Goal: Task Accomplishment & Management: Manage account settings

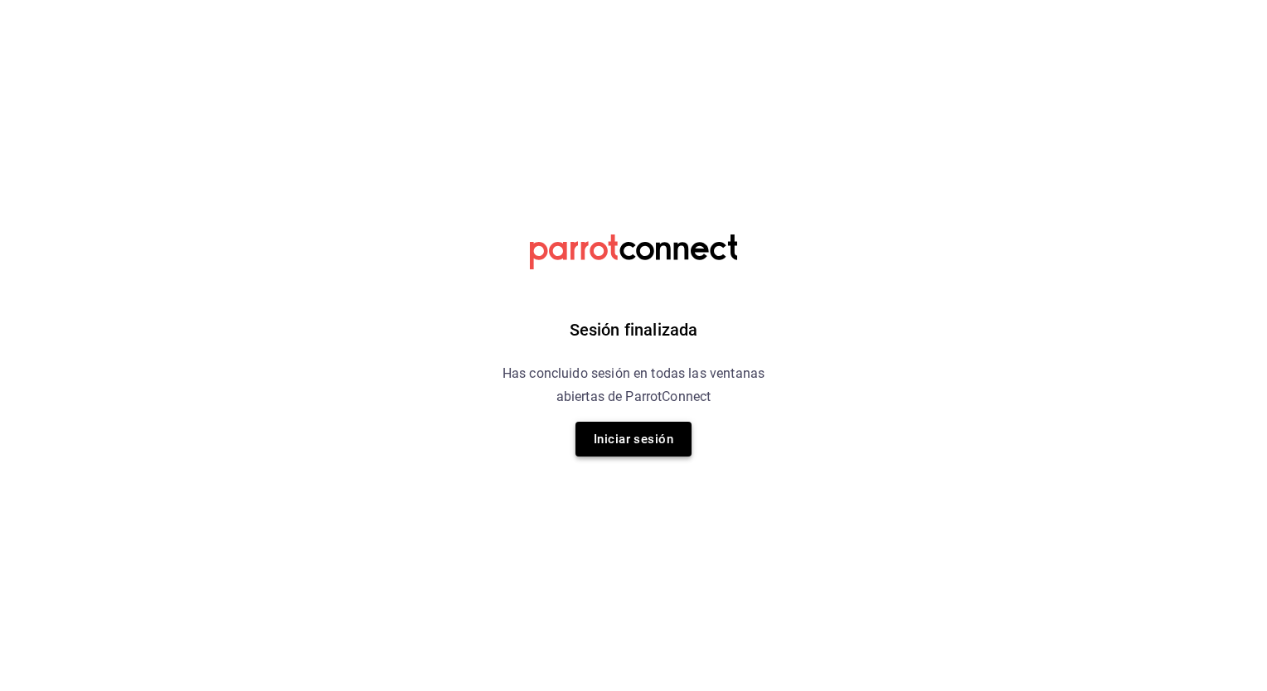
click at [617, 443] on button "Iniciar sesión" at bounding box center [633, 439] width 116 height 35
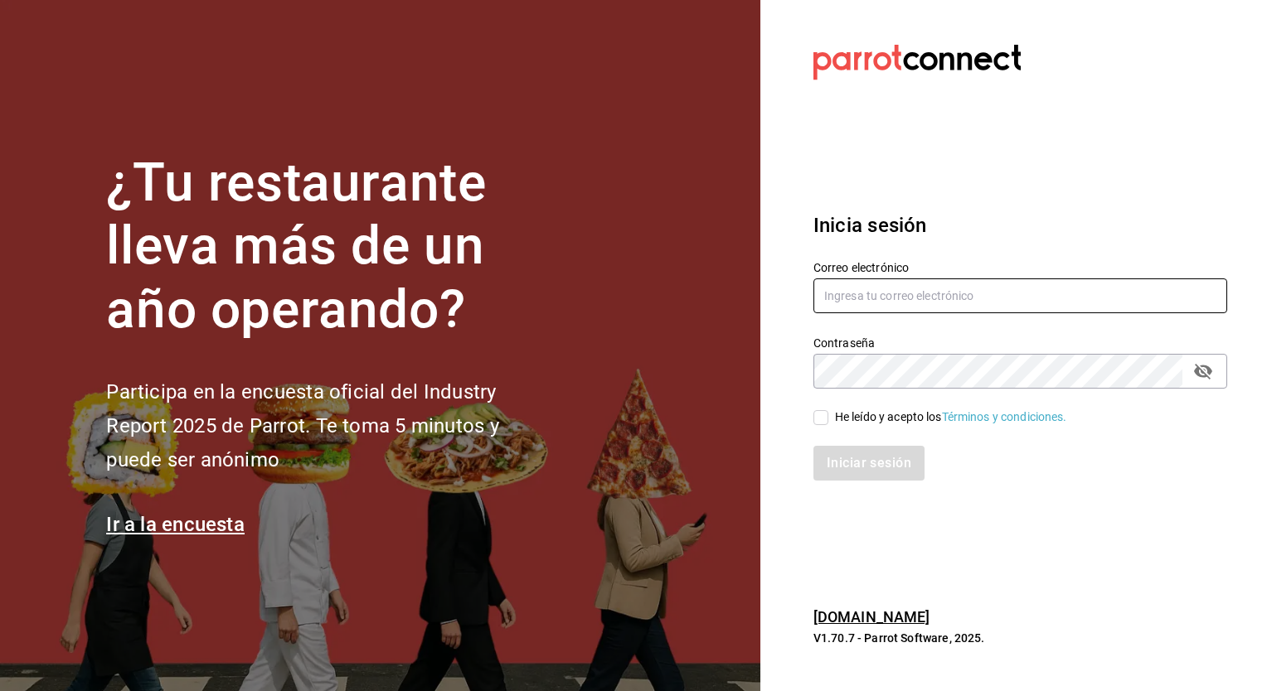
type input "[PERSON_NAME][EMAIL_ADDRESS][PERSON_NAME][DOMAIN_NAME]"
click at [823, 426] on div "Iniciar sesión" at bounding box center [1010, 453] width 434 height 55
click at [822, 417] on input "He leído y acepto los Términos y condiciones." at bounding box center [820, 417] width 15 height 15
checkbox input "true"
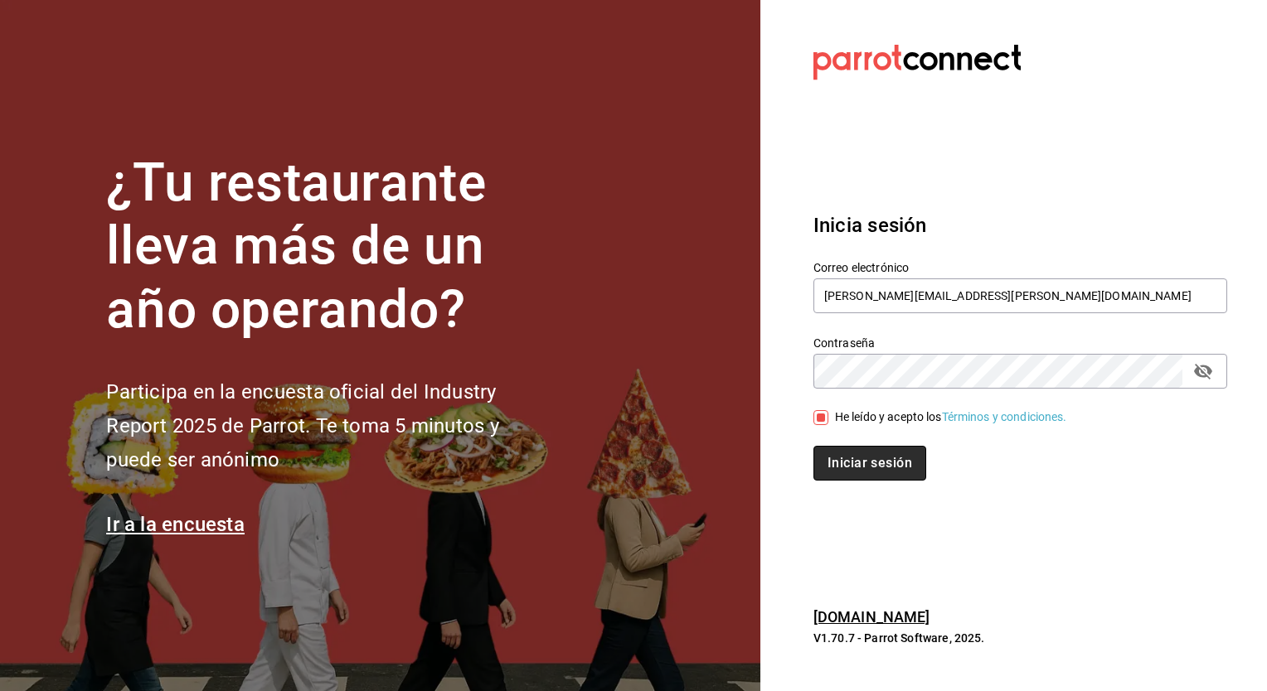
click at [846, 451] on button "Iniciar sesión" at bounding box center [869, 463] width 113 height 35
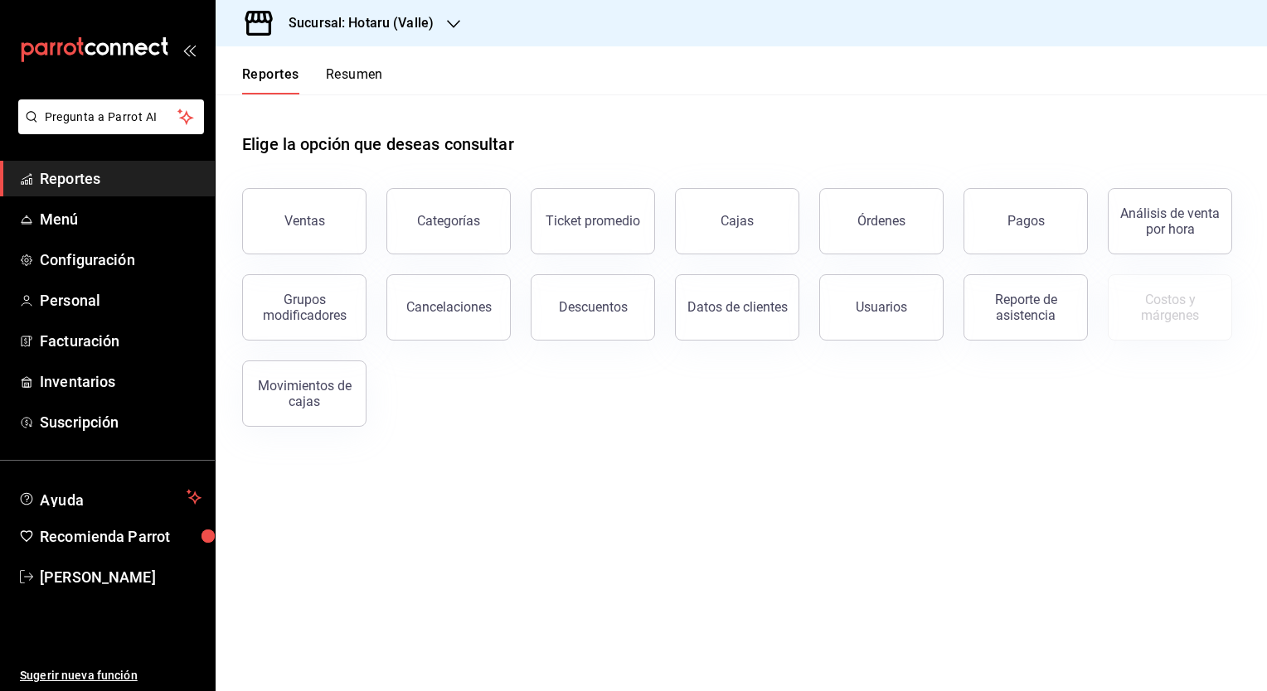
click at [421, 28] on h3 "Sucursal: Hotaru (Valle)" at bounding box center [354, 23] width 158 height 20
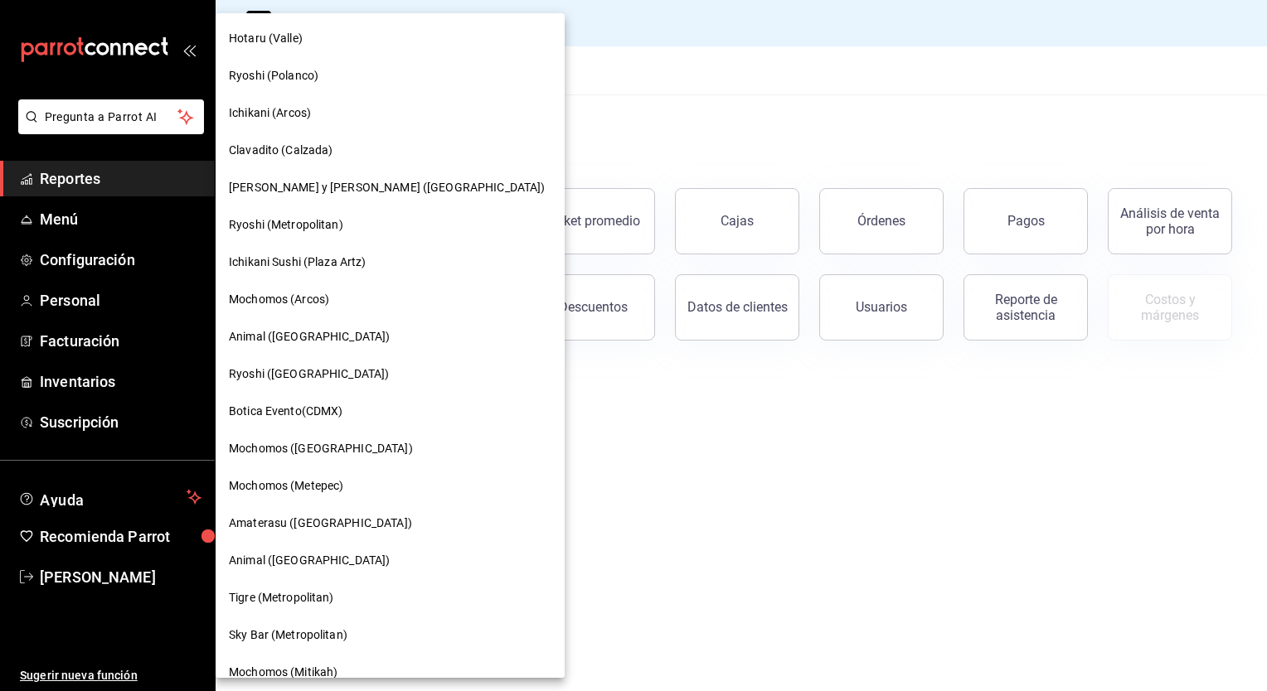
click at [594, 143] on div at bounding box center [633, 345] width 1267 height 691
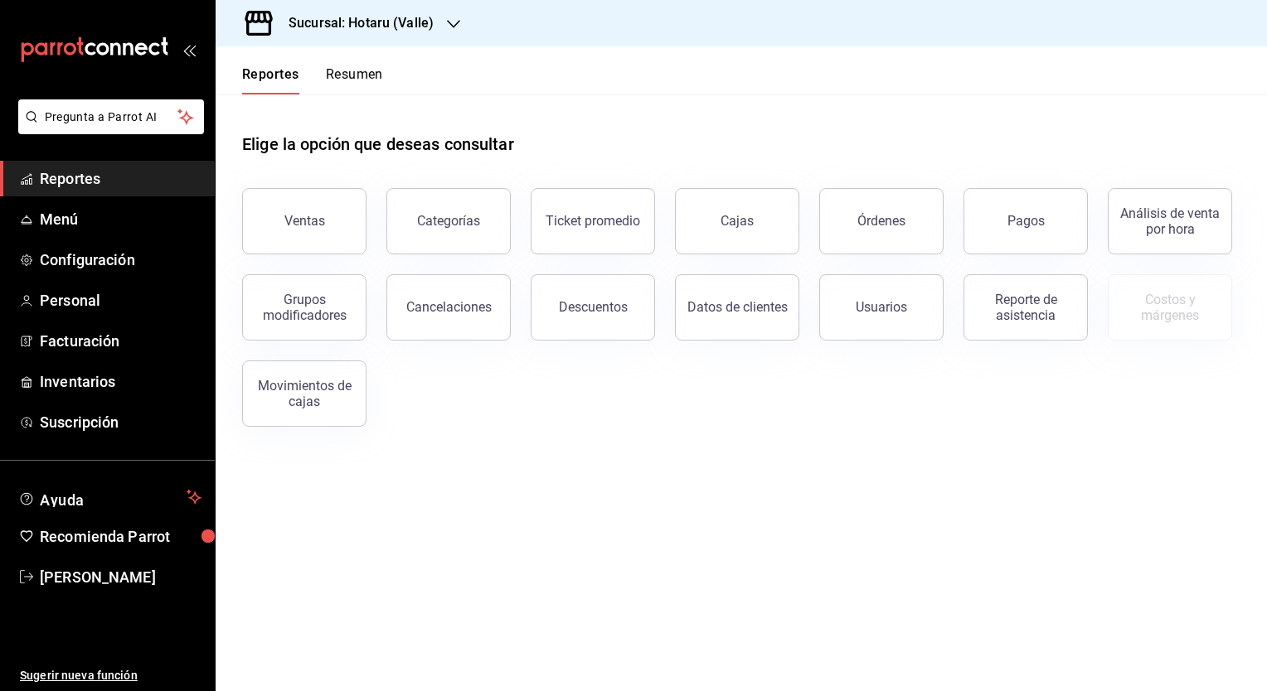
click at [413, 22] on h3 "Sucursal: Hotaru (Valle)" at bounding box center [354, 23] width 158 height 20
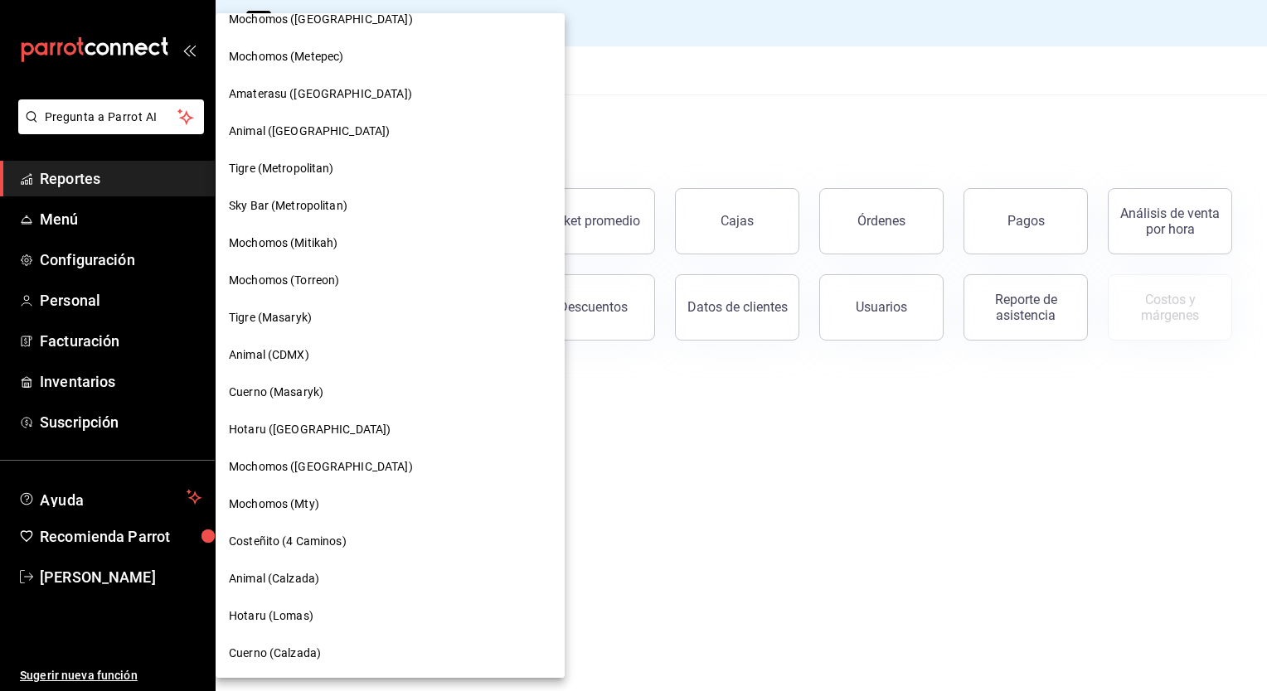
scroll to position [434, 0]
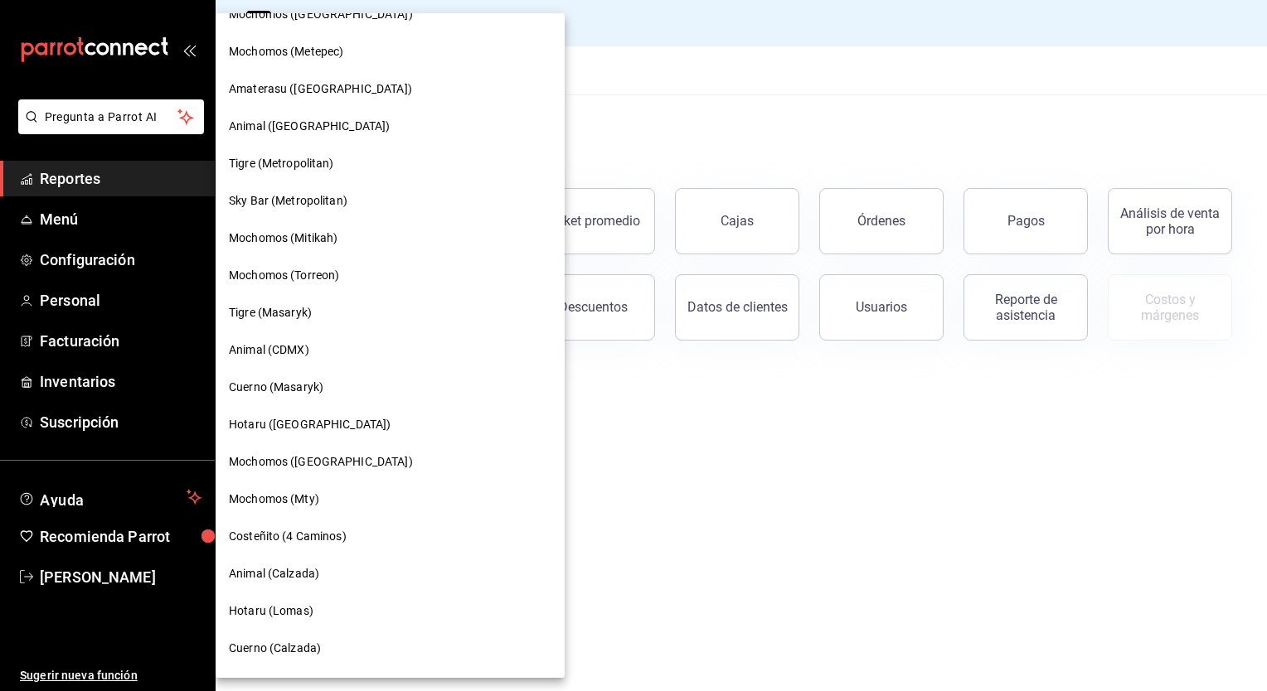
click at [290, 470] on div "Mochomos ([GEOGRAPHIC_DATA])" at bounding box center [390, 462] width 349 height 37
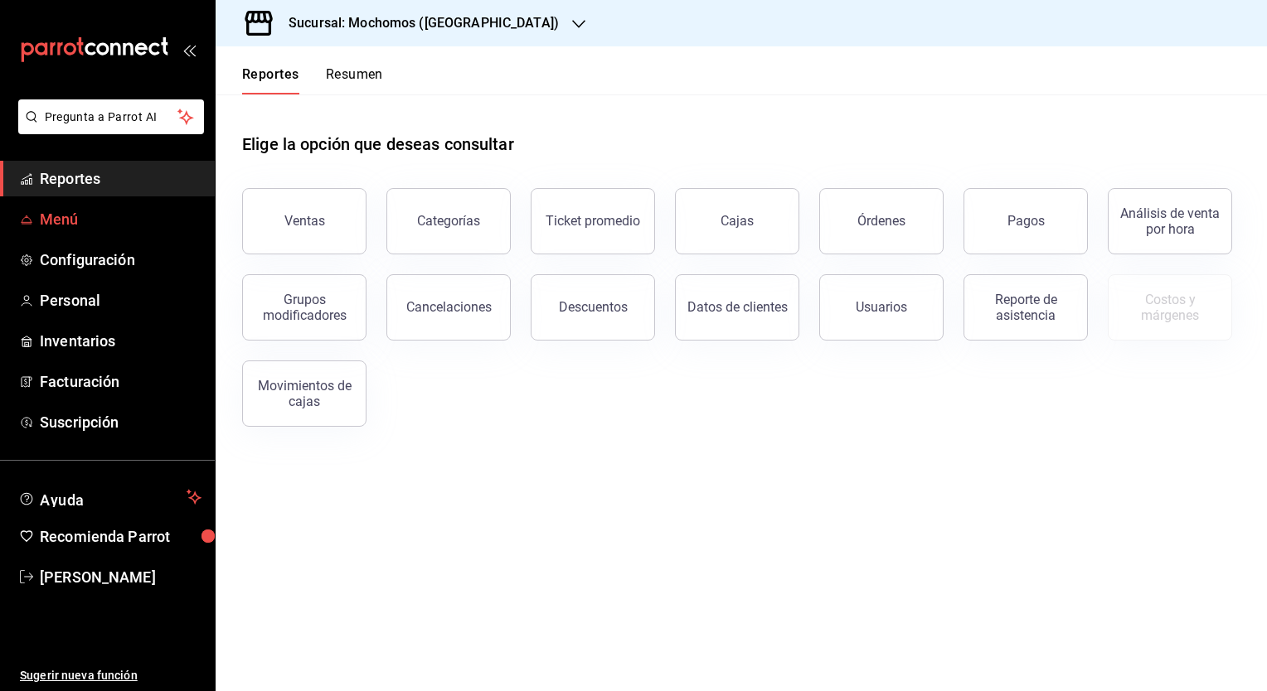
click at [56, 223] on span "Menú" at bounding box center [121, 219] width 162 height 22
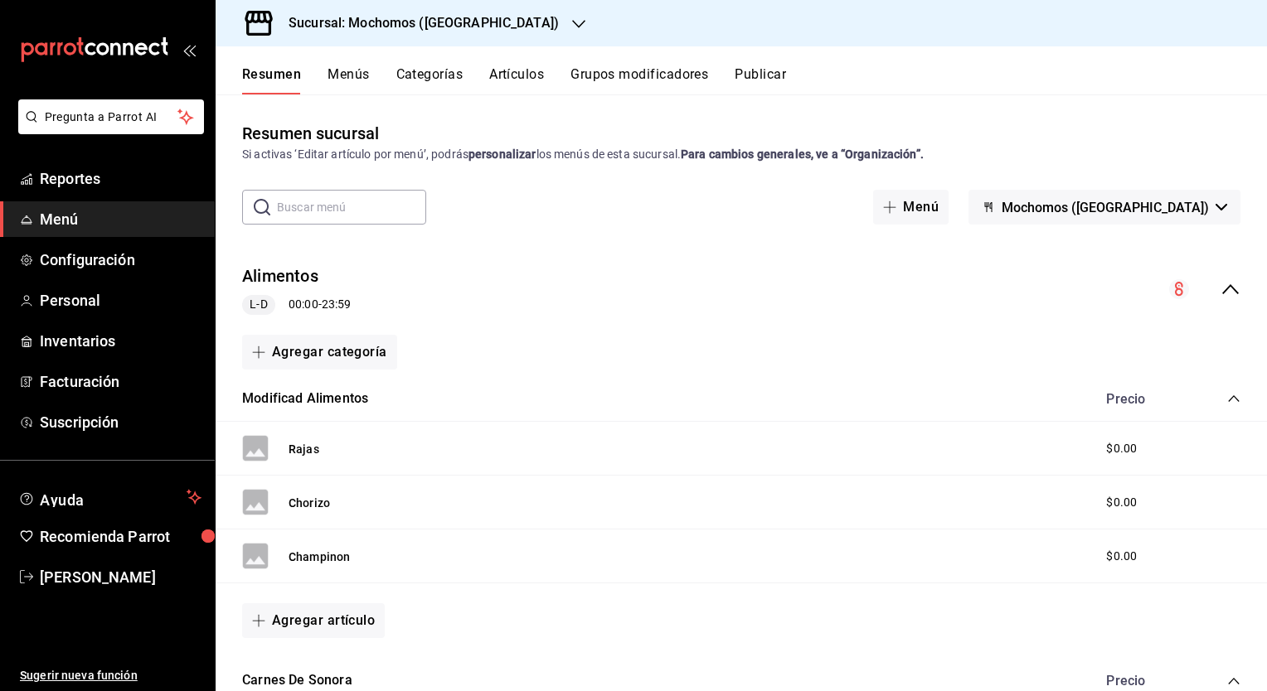
click at [521, 77] on button "Artículos" at bounding box center [516, 80] width 55 height 28
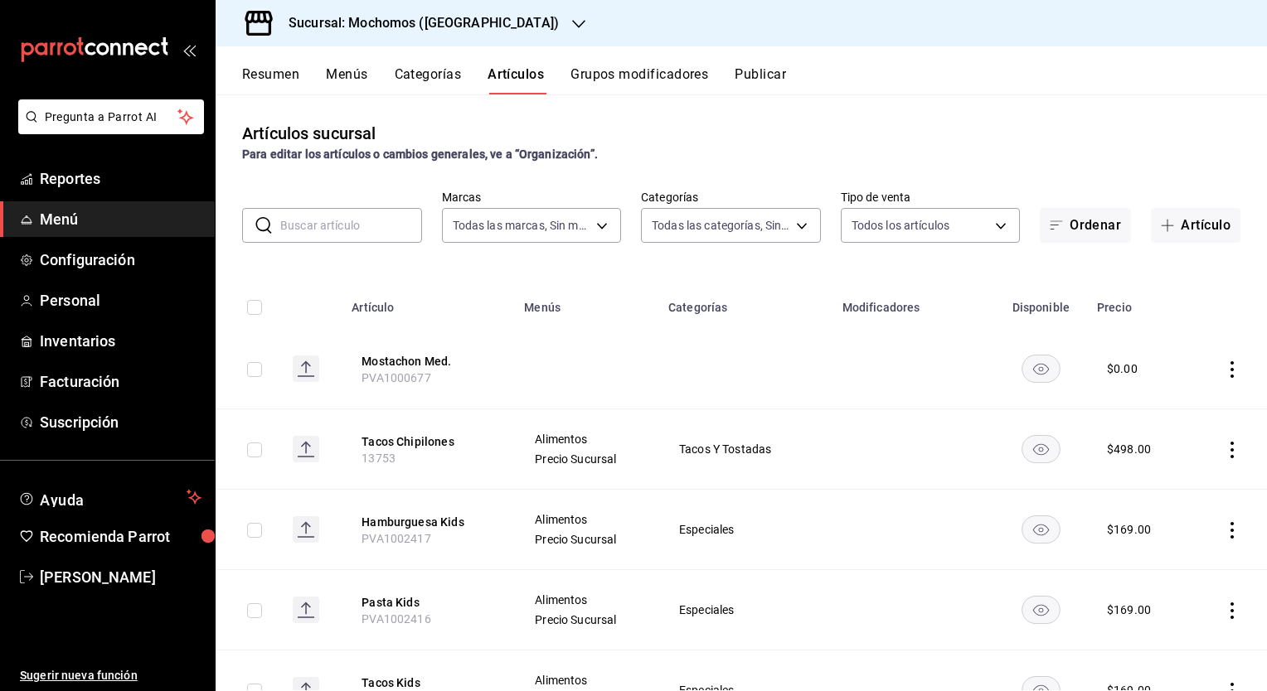
type input "65eb7388-82e4-42fa-8caf-680550c77e6f"
type input "357a9704-c999-4c63-af81-0c25438b67b5,a93eec79-672f-49c2-b1cd-14f211909374,5e983…"
click at [387, 223] on input "text" at bounding box center [351, 225] width 142 height 33
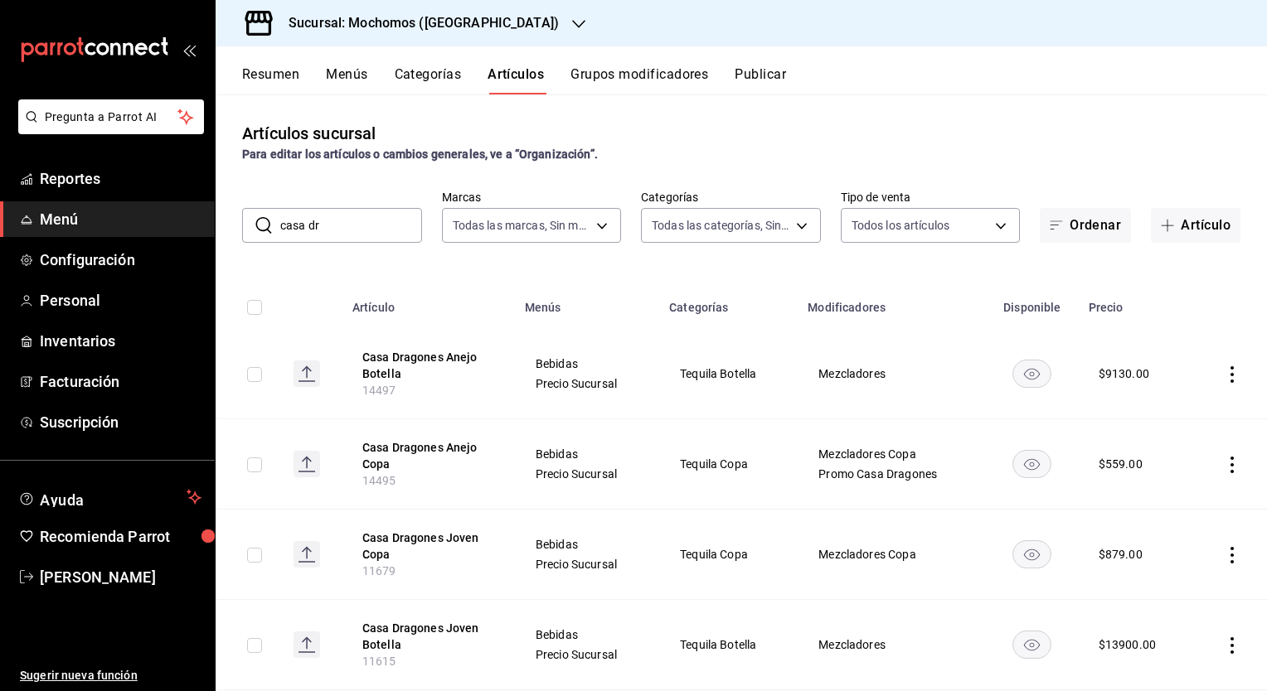
click at [431, 27] on h3 "Sucursal: Mochomos ([GEOGRAPHIC_DATA])" at bounding box center [417, 23] width 284 height 20
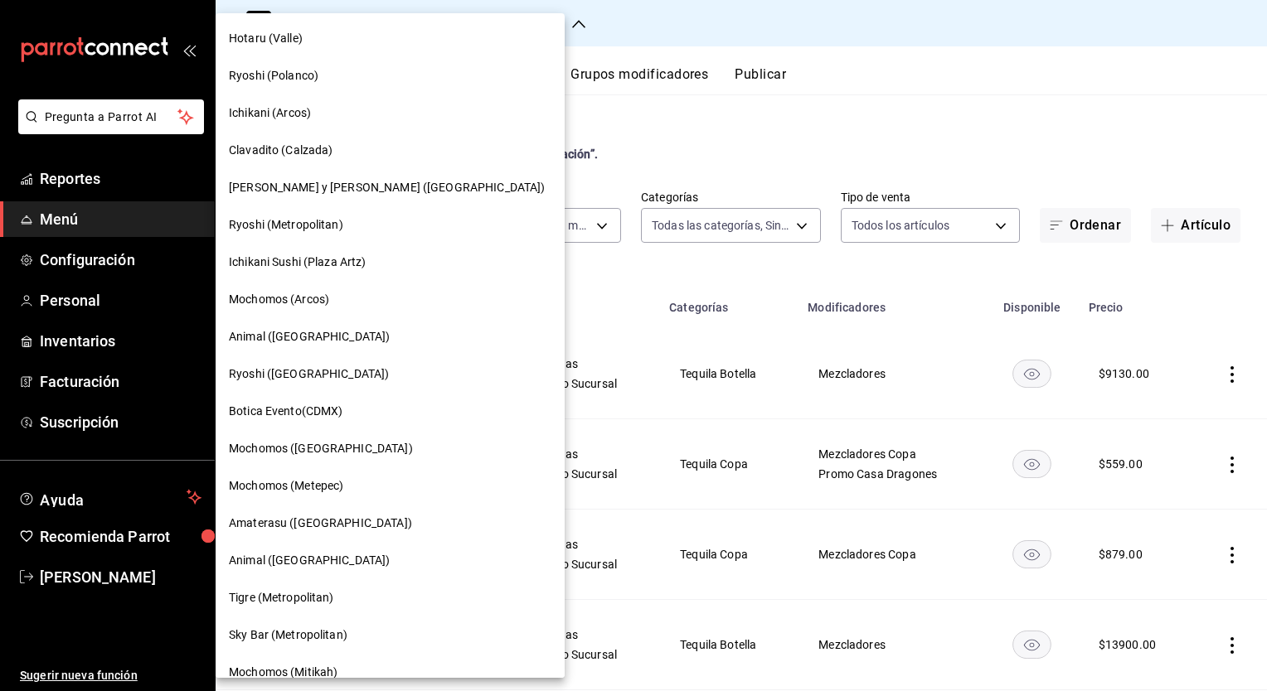
click at [643, 118] on div at bounding box center [633, 345] width 1267 height 691
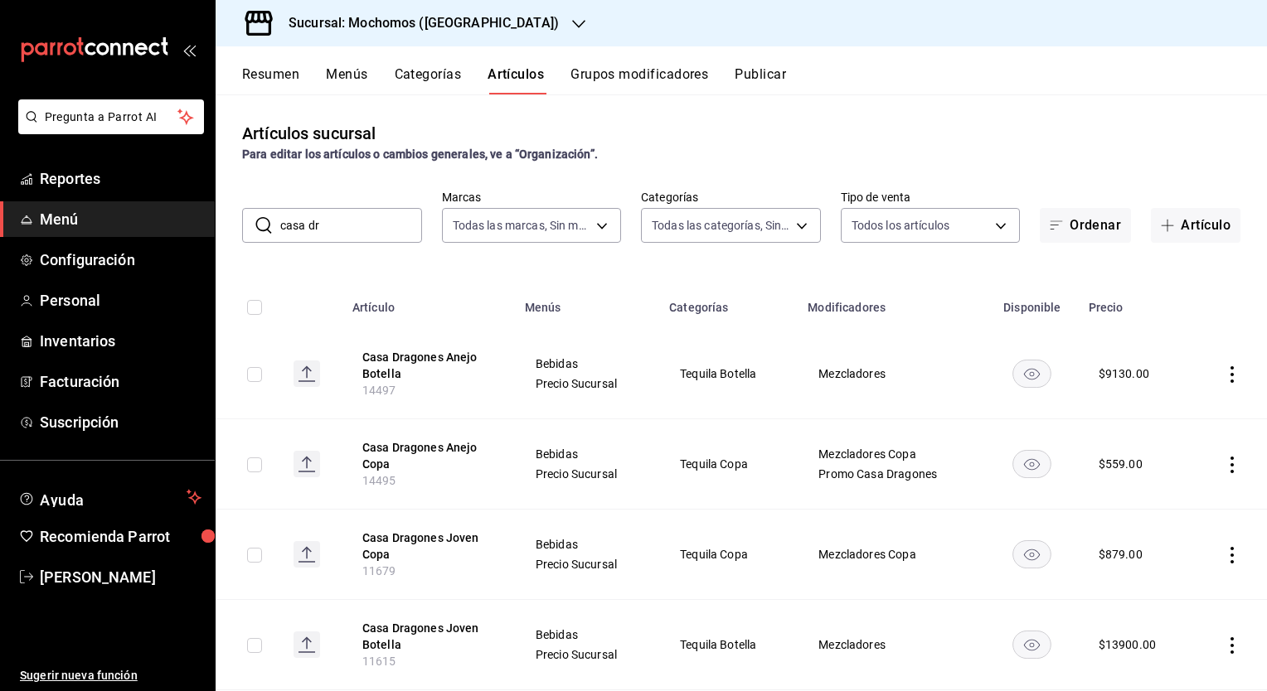
click at [376, 218] on input "casa dr" at bounding box center [351, 225] width 142 height 33
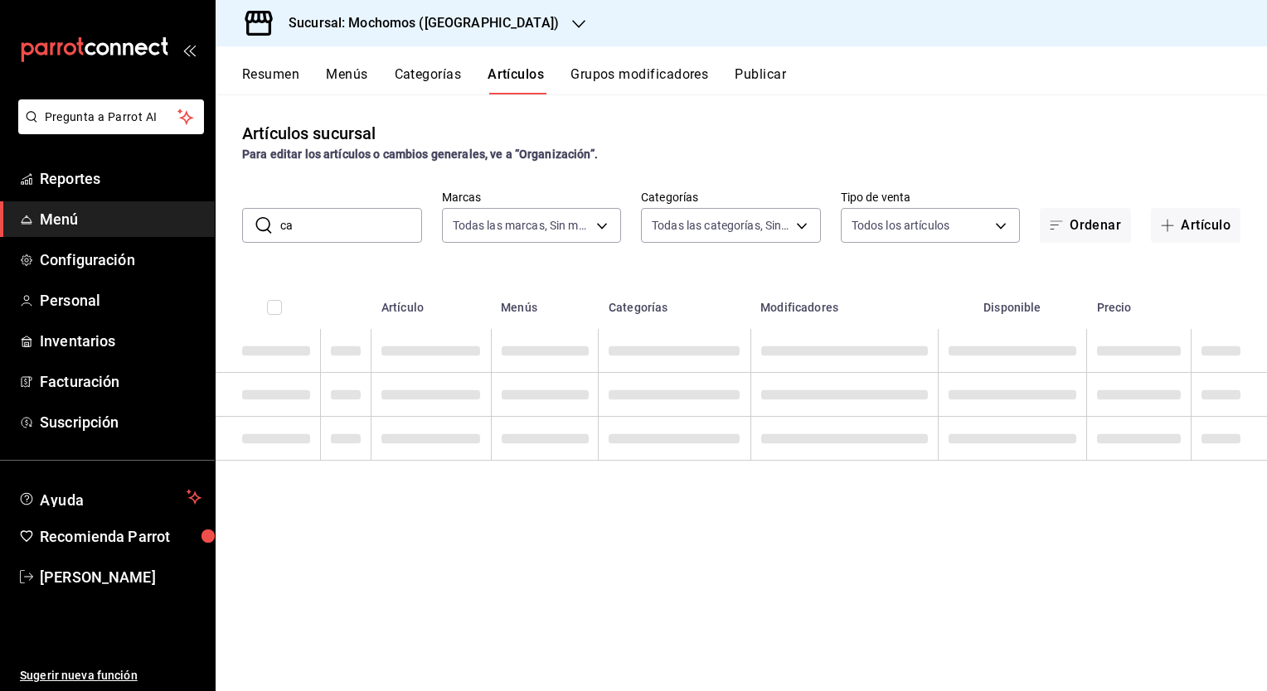
type input "c"
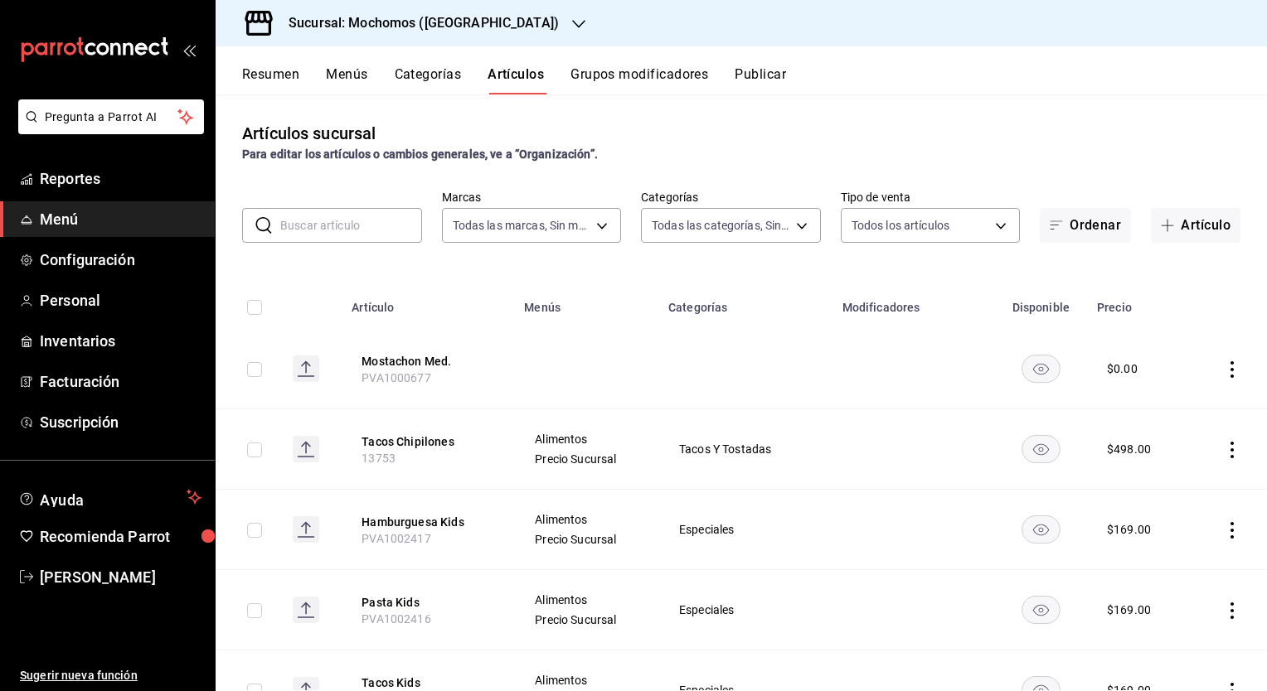
click at [395, 29] on h3 "Sucursal: Mochomos ([GEOGRAPHIC_DATA])" at bounding box center [417, 23] width 284 height 20
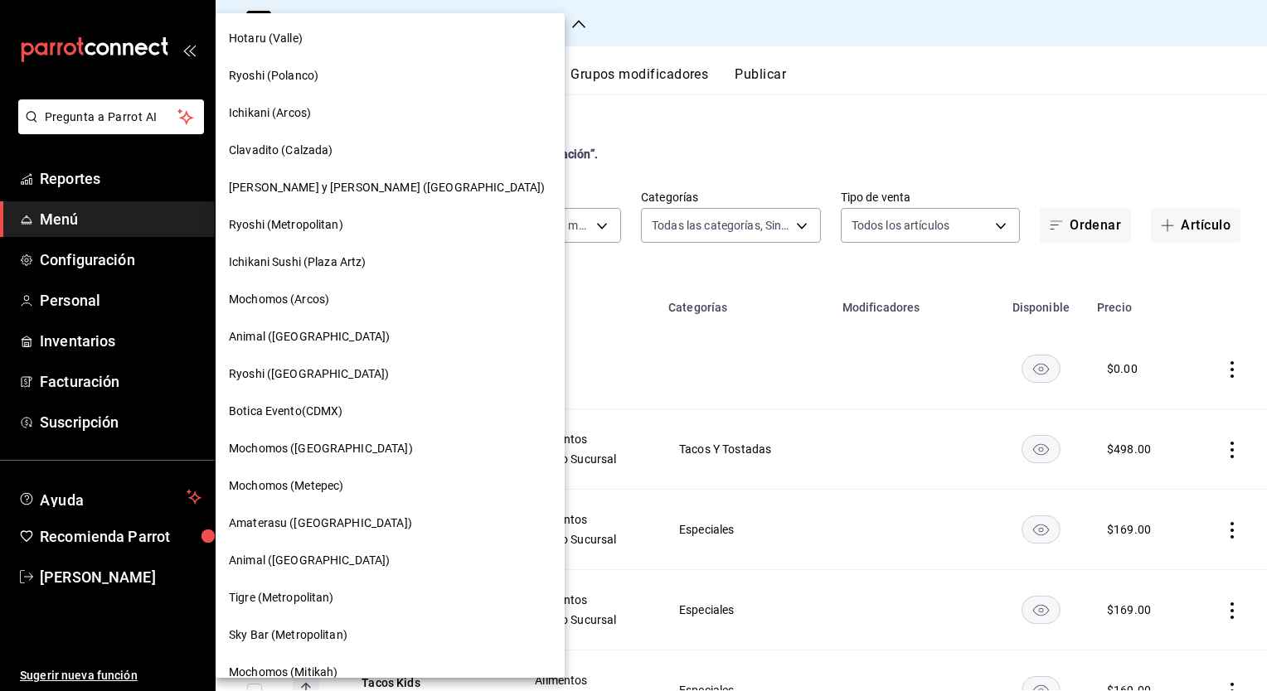
click at [324, 475] on div "Mochomos (Metepec)" at bounding box center [390, 486] width 349 height 37
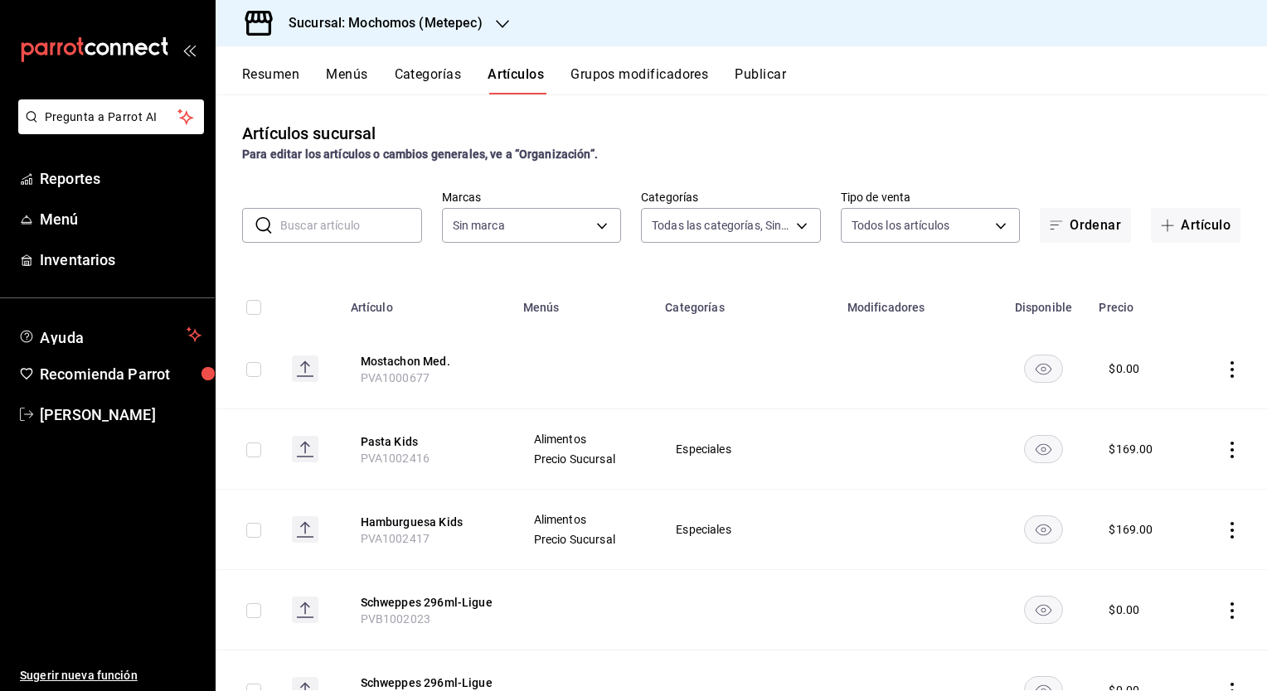
type input "c9cbc288-c827-488d-81f5-370afefb1912,46081463-7037-4dd2-a9ab-e56ff6a8fa7c,bf958…"
type input "2365f74e-aa6b-4392-bdf2-72765591bddf"
click at [357, 216] on input "text" at bounding box center [351, 225] width 142 height 33
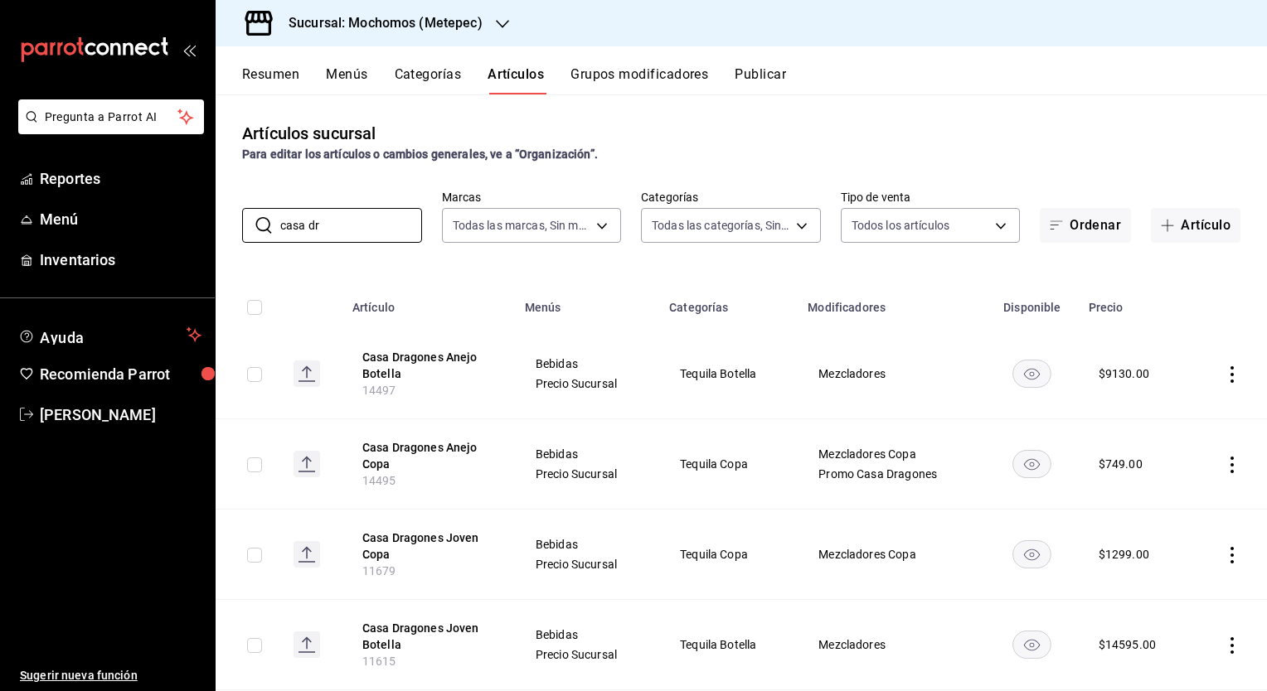
type input "casa dr"
click at [622, 78] on button "Grupos modificadores" at bounding box center [639, 80] width 138 height 28
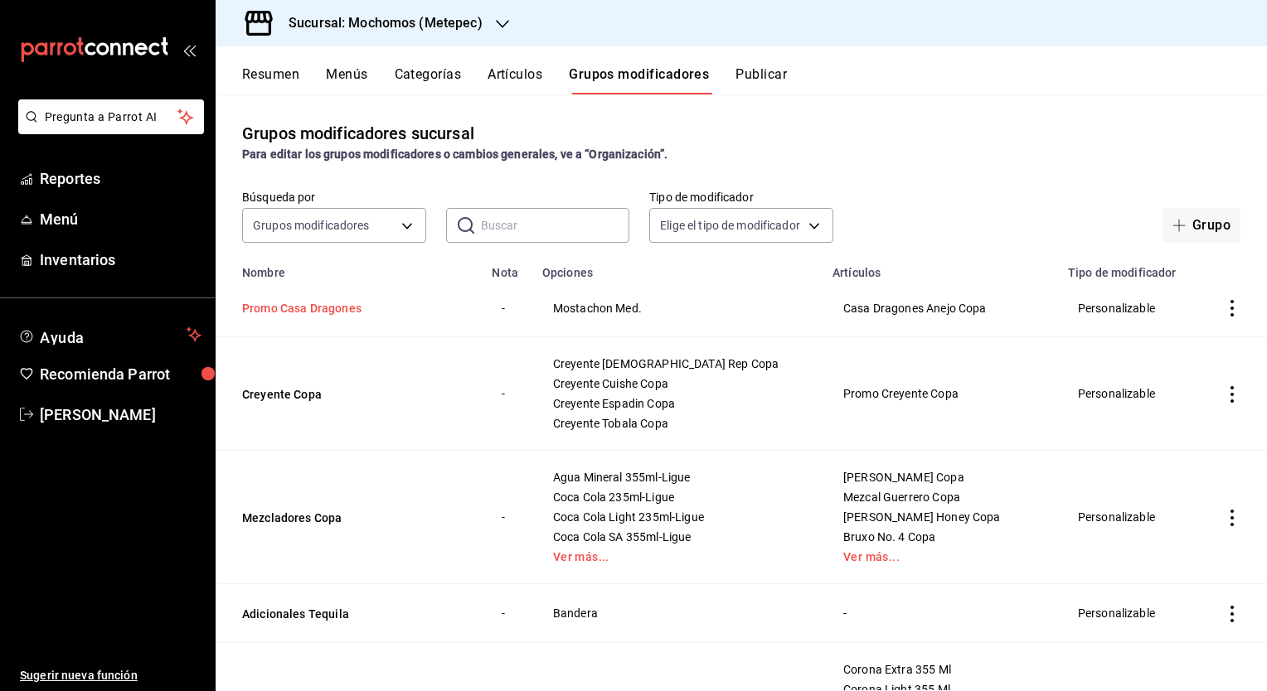
click at [326, 312] on button "Promo Casa Dragones" at bounding box center [341, 308] width 199 height 17
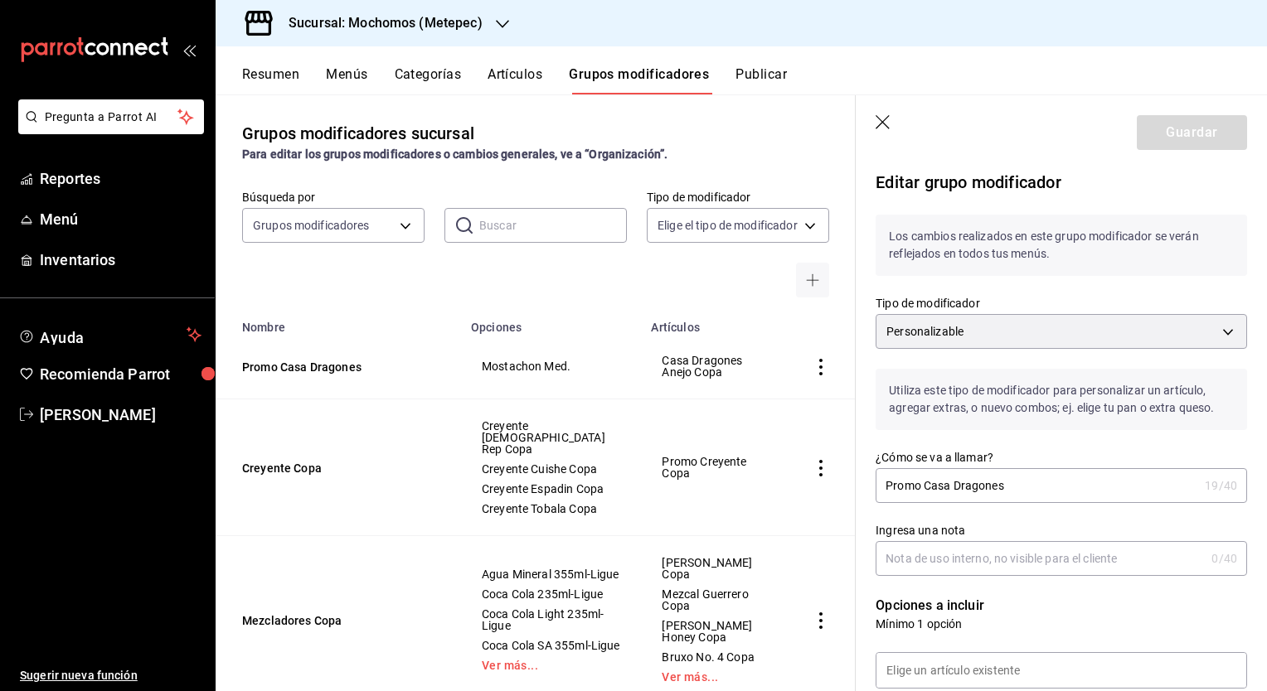
drag, startPoint x: 991, startPoint y: 521, endPoint x: 1001, endPoint y: 541, distance: 21.5
click at [1001, 541] on div "Ingresa una nota 0 /40 Ingresa una nota" at bounding box center [1060, 549] width 371 height 53
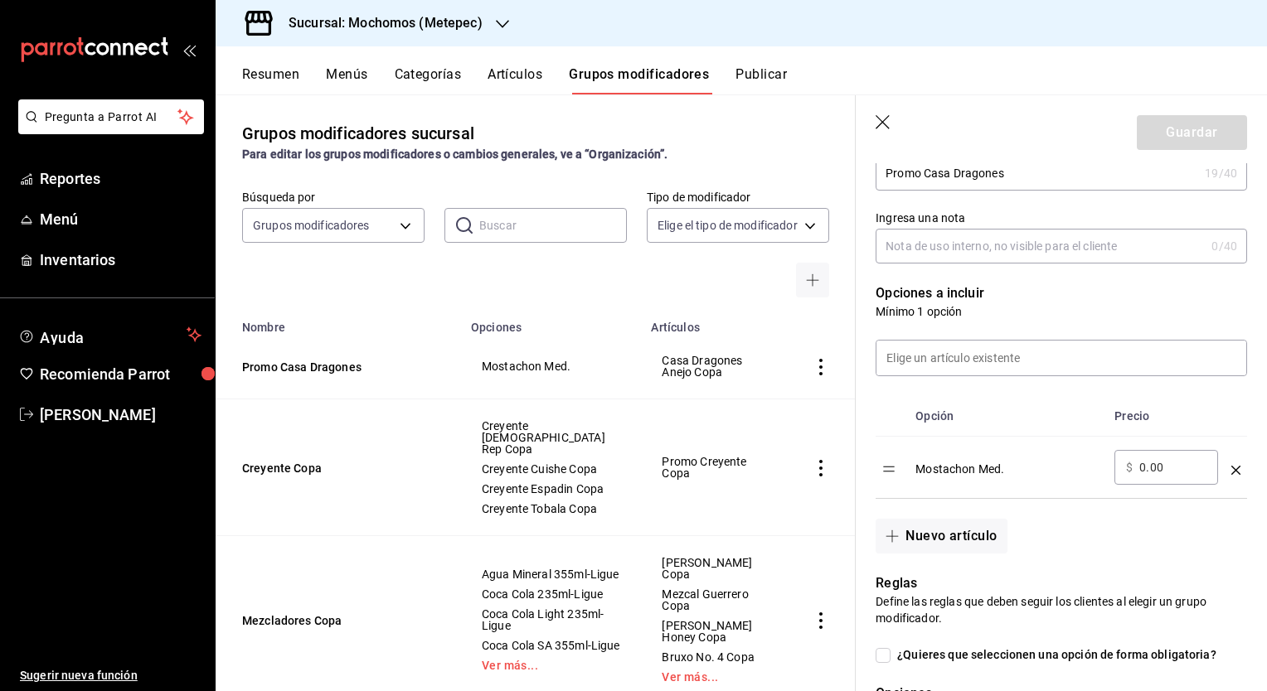
scroll to position [239, 0]
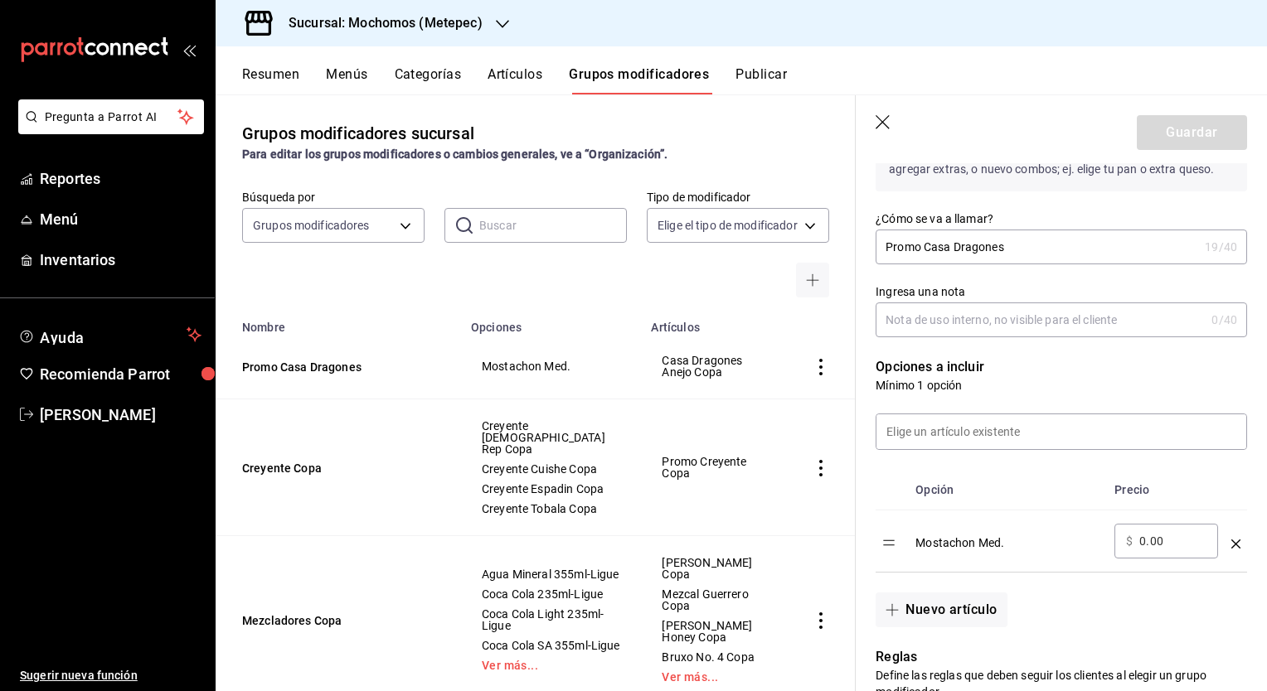
click at [878, 124] on icon "button" at bounding box center [883, 123] width 17 height 17
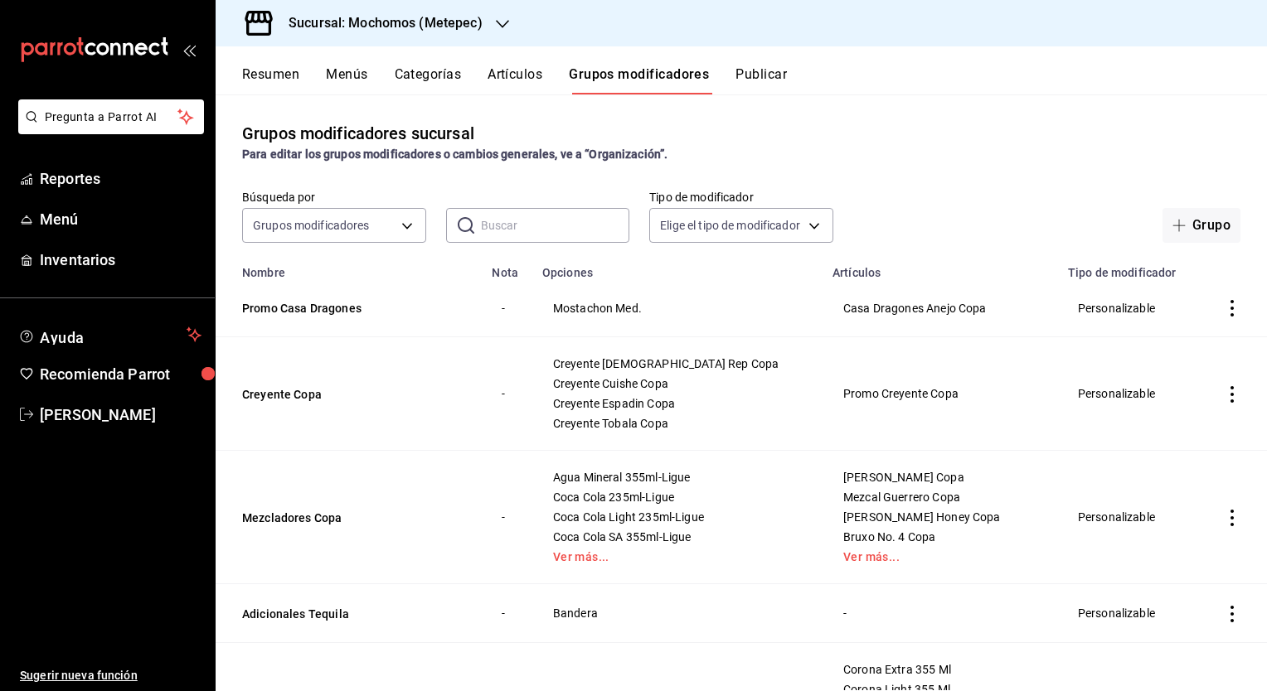
click at [508, 29] on div "Sucursal: Mochomos (Metepec)" at bounding box center [372, 23] width 287 height 46
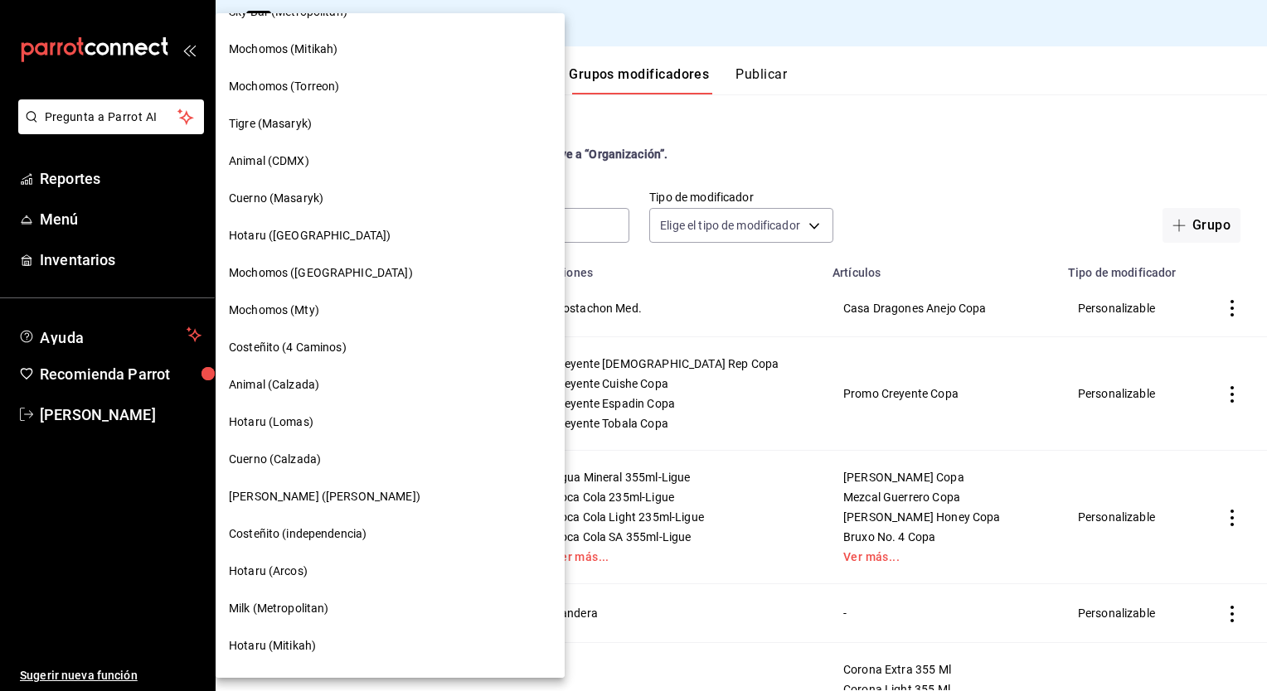
scroll to position [778, 0]
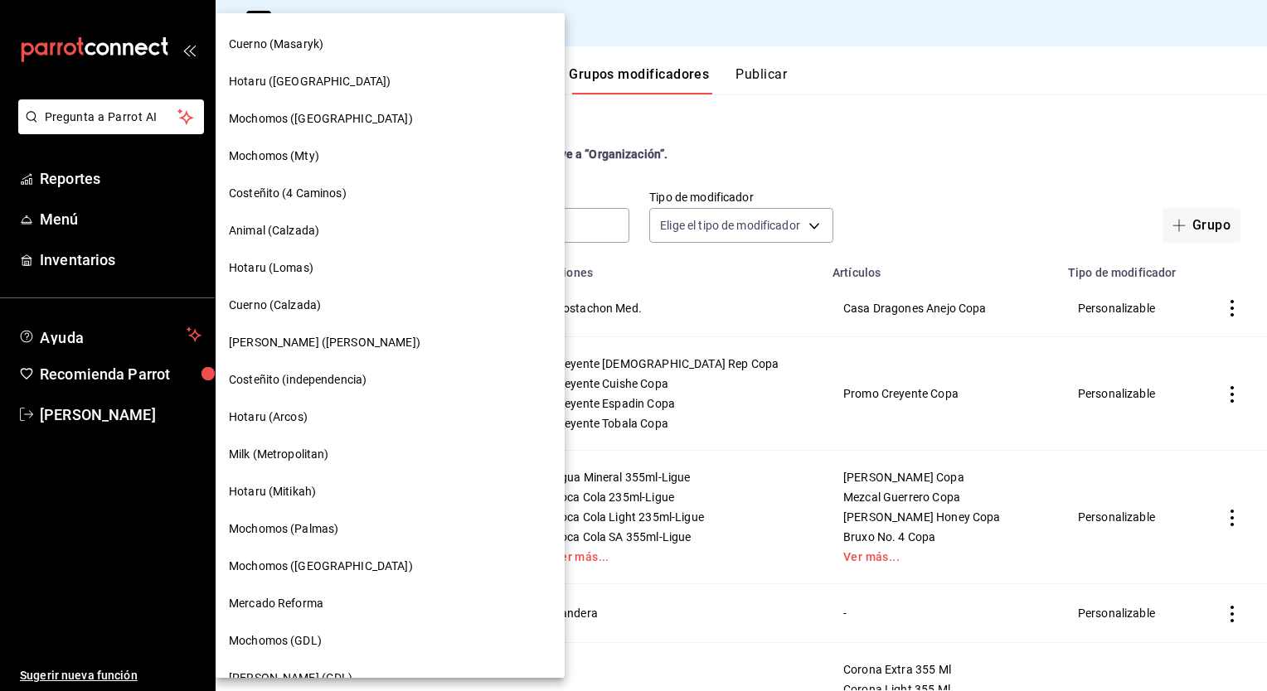
click at [284, 527] on span "Mochomos (Palmas)" at bounding box center [283, 529] width 109 height 17
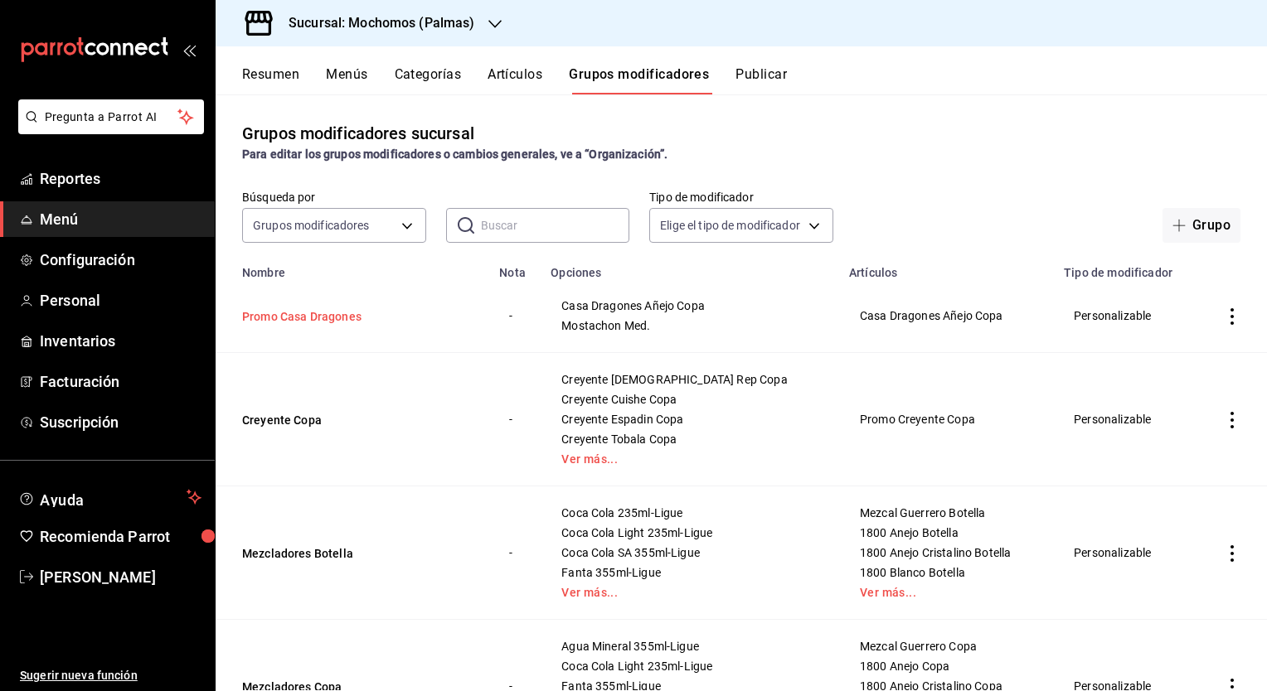
click at [323, 318] on button "Promo Casa Dragones" at bounding box center [341, 316] width 199 height 17
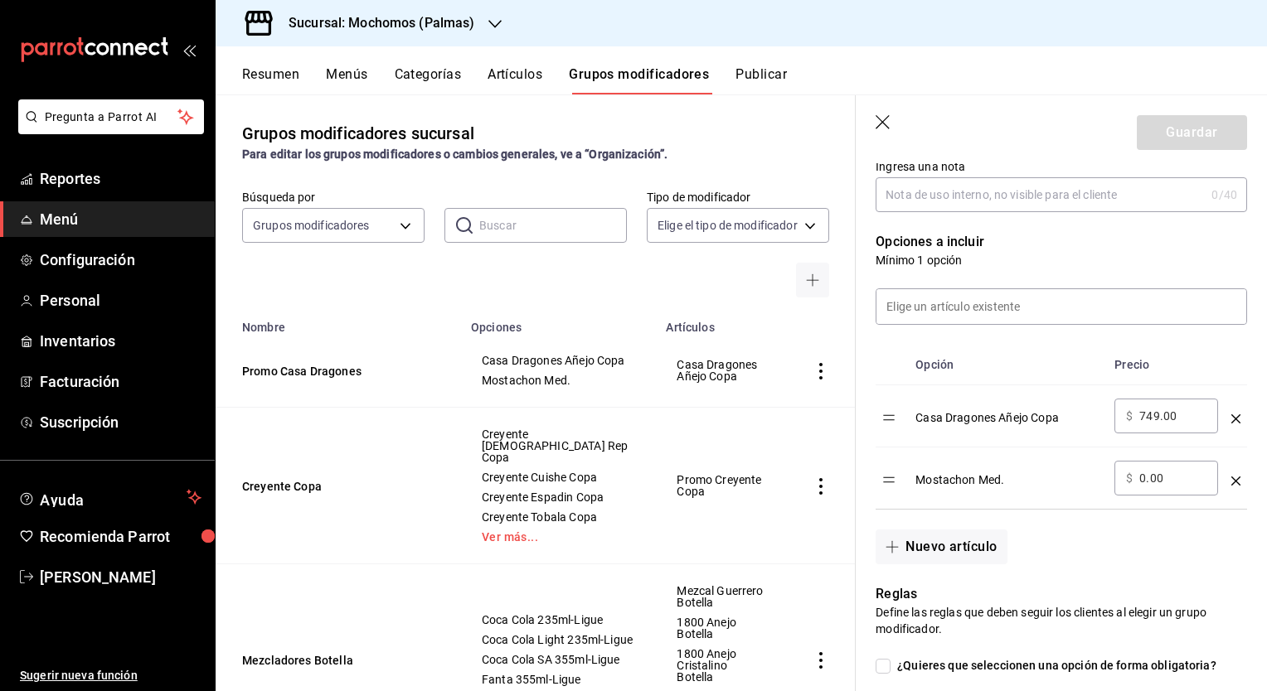
scroll to position [401, 0]
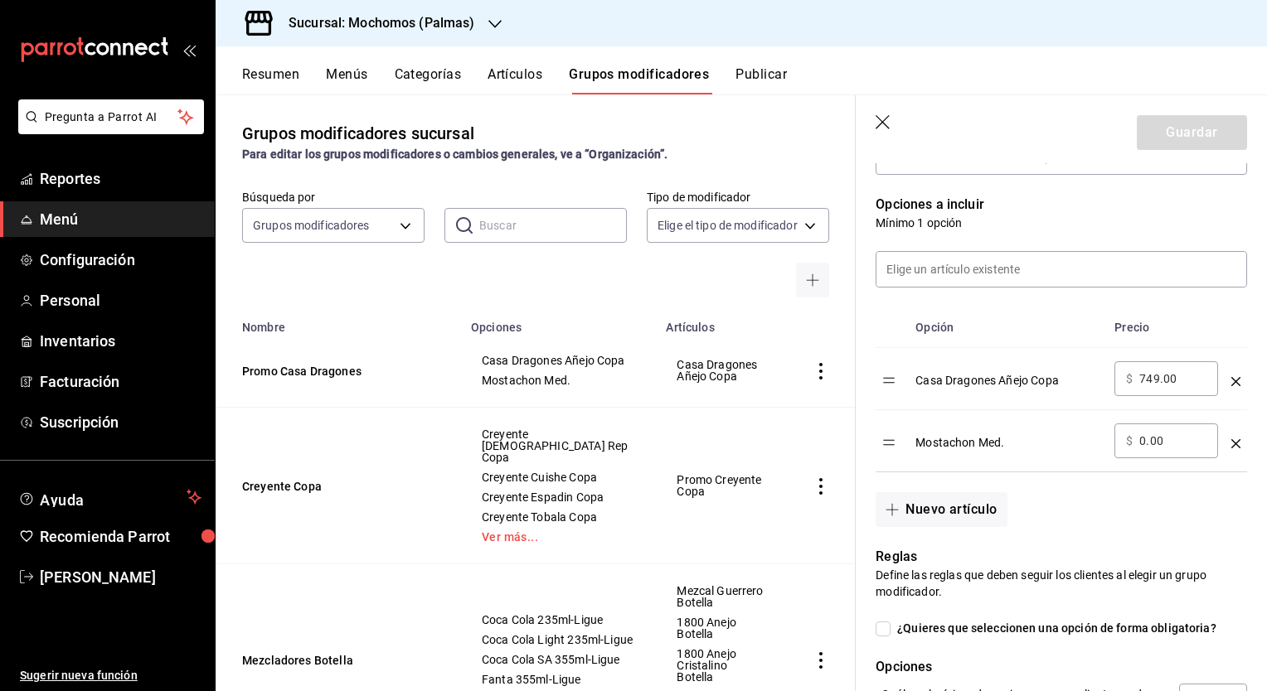
click at [1231, 380] on icon "optionsTable" at bounding box center [1235, 381] width 9 height 9
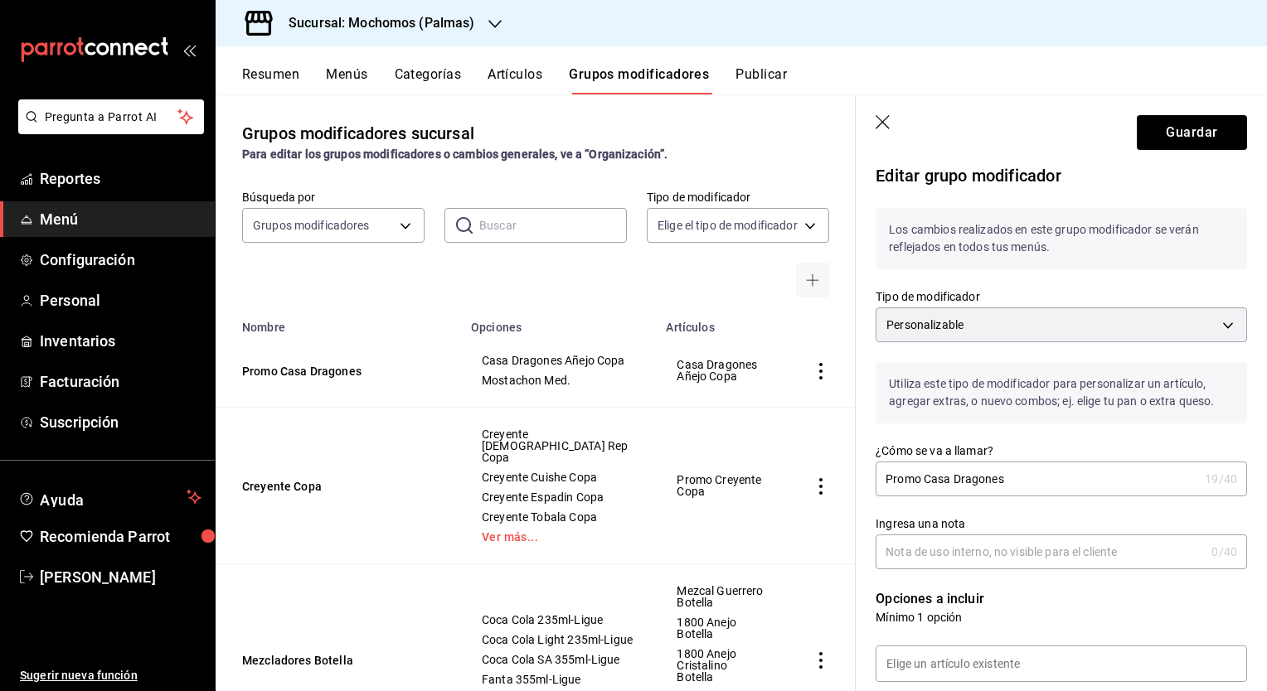
scroll to position [0, 0]
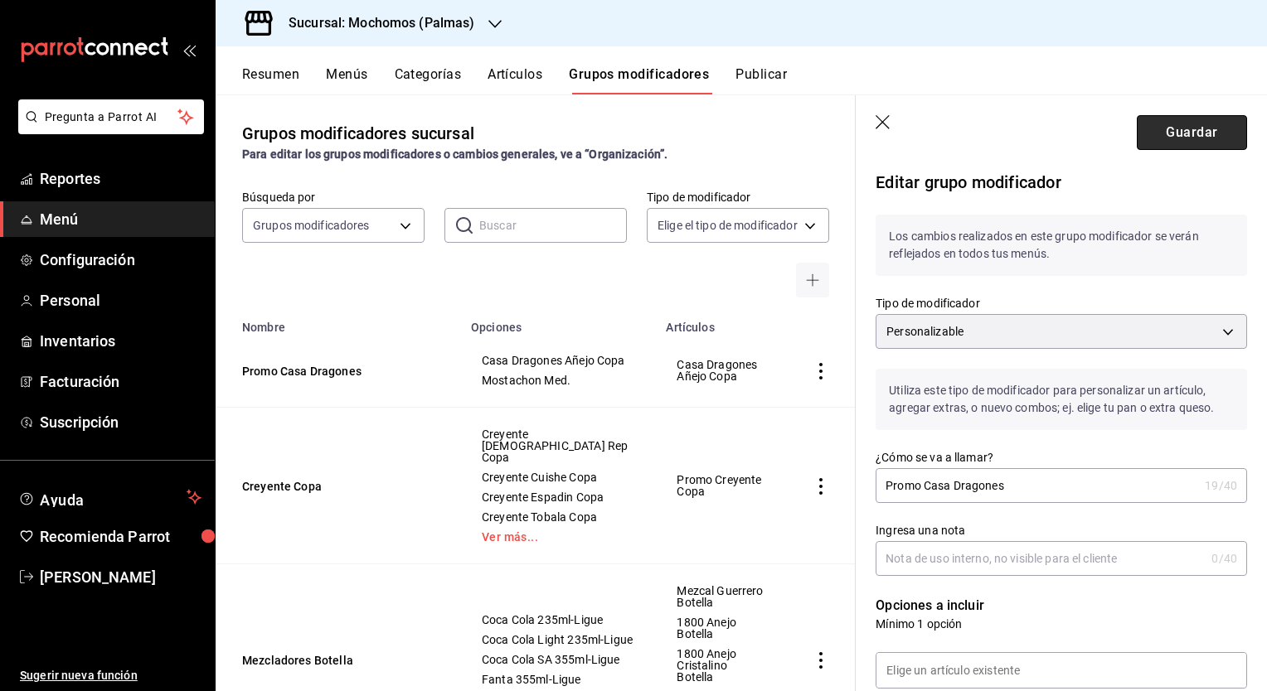
click at [1153, 133] on button "Guardar" at bounding box center [1192, 132] width 110 height 35
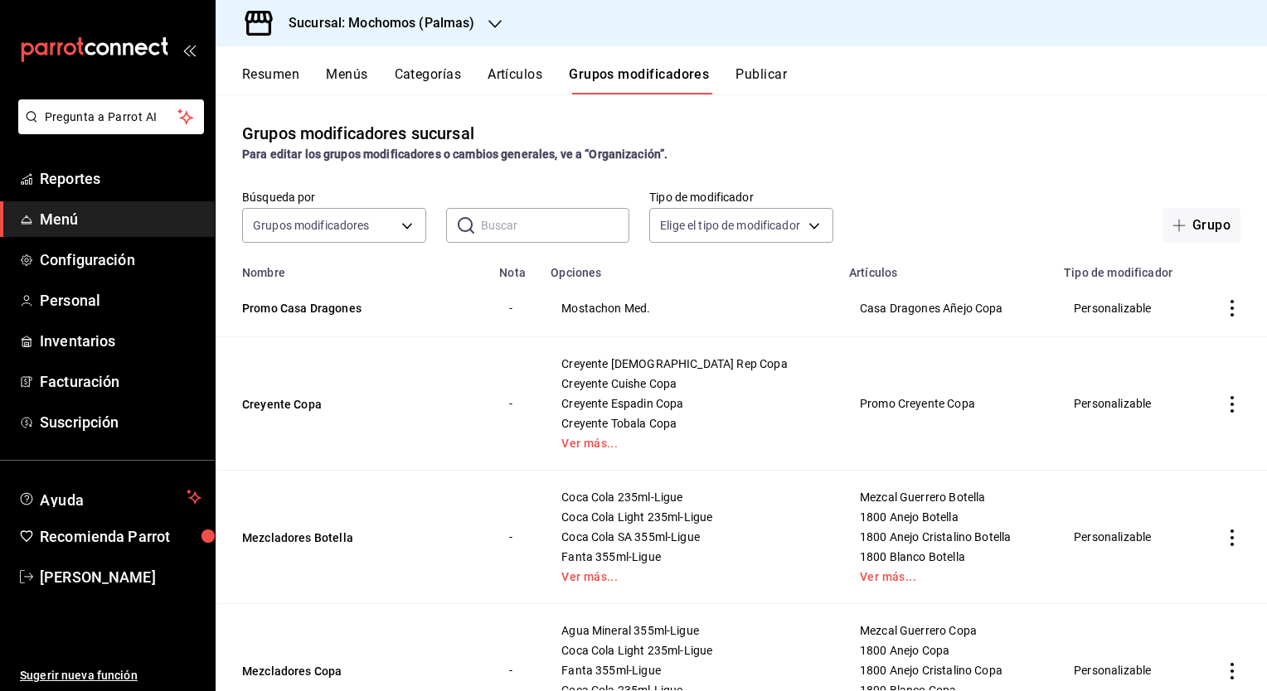
click at [527, 71] on button "Artículos" at bounding box center [514, 80] width 55 height 28
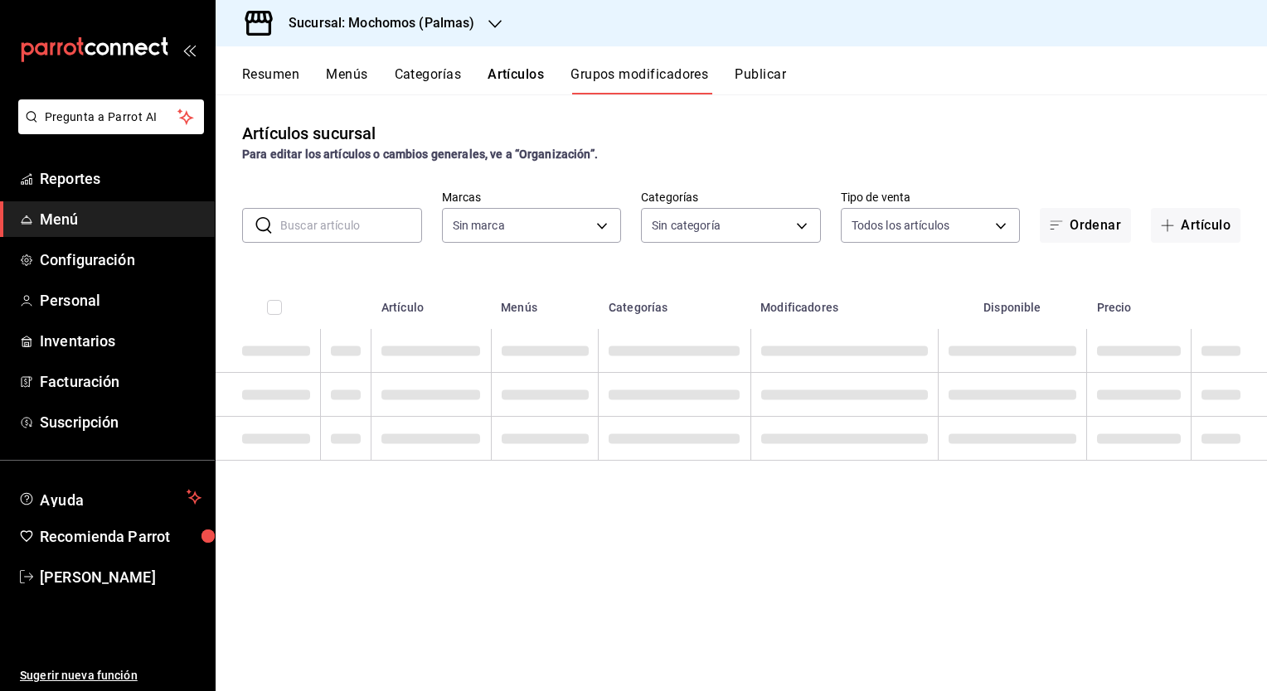
type input "70f98016-ab90-4f26-81e6-ab4884d8d8a0"
type input "bf8485d7-e0cc-45c4-ab71-007f8ecc3e56,b9965cb2-92ec-4840-853f-0e08f184e216,7b542…"
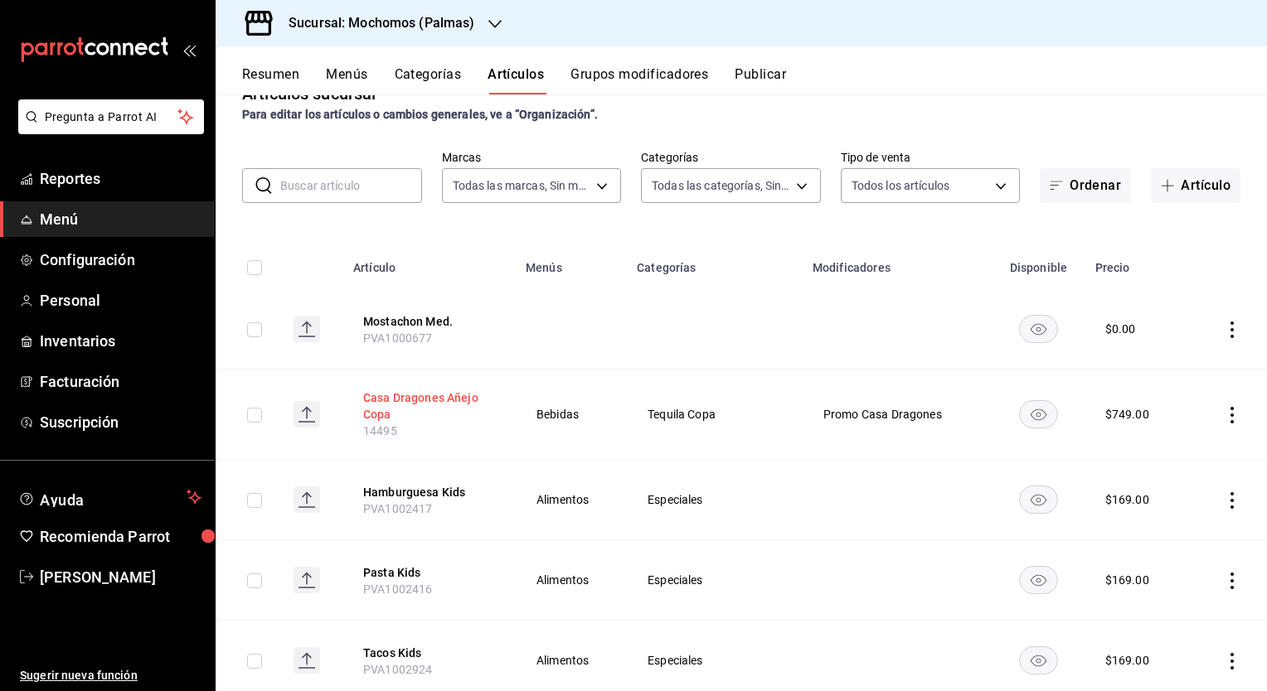
scroll to position [43, 0]
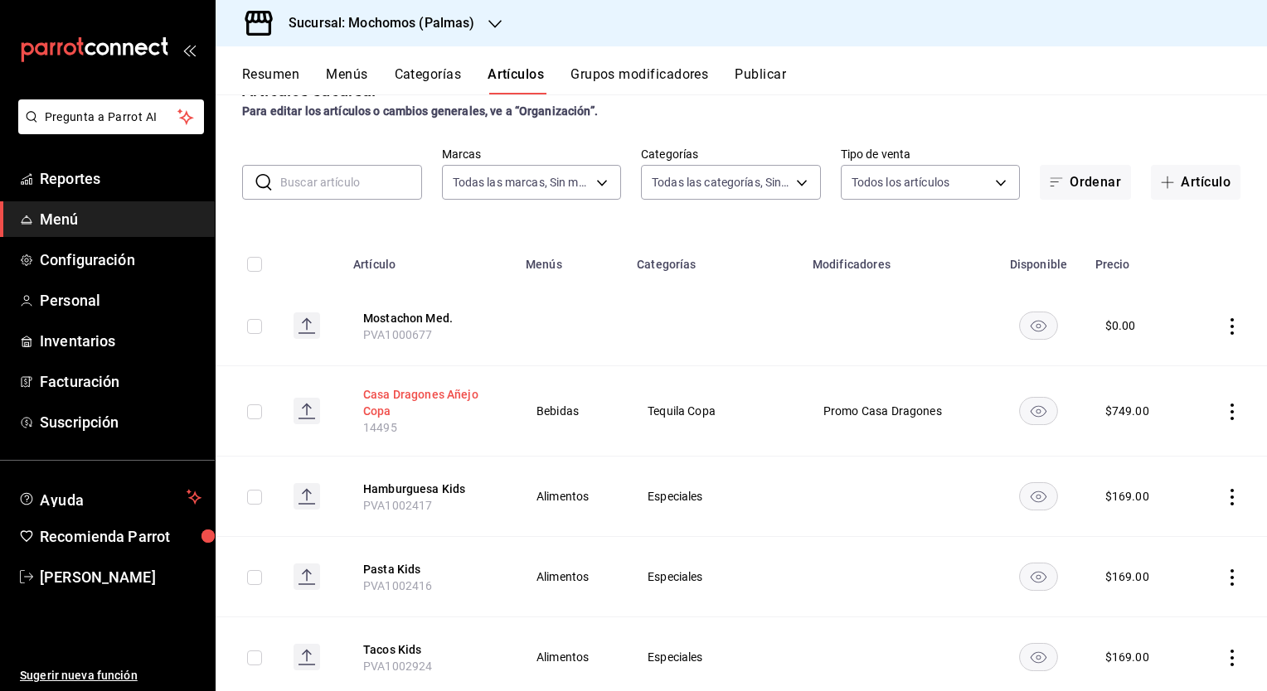
click at [422, 393] on button "Casa Dragones Añejo Copa" at bounding box center [429, 402] width 133 height 33
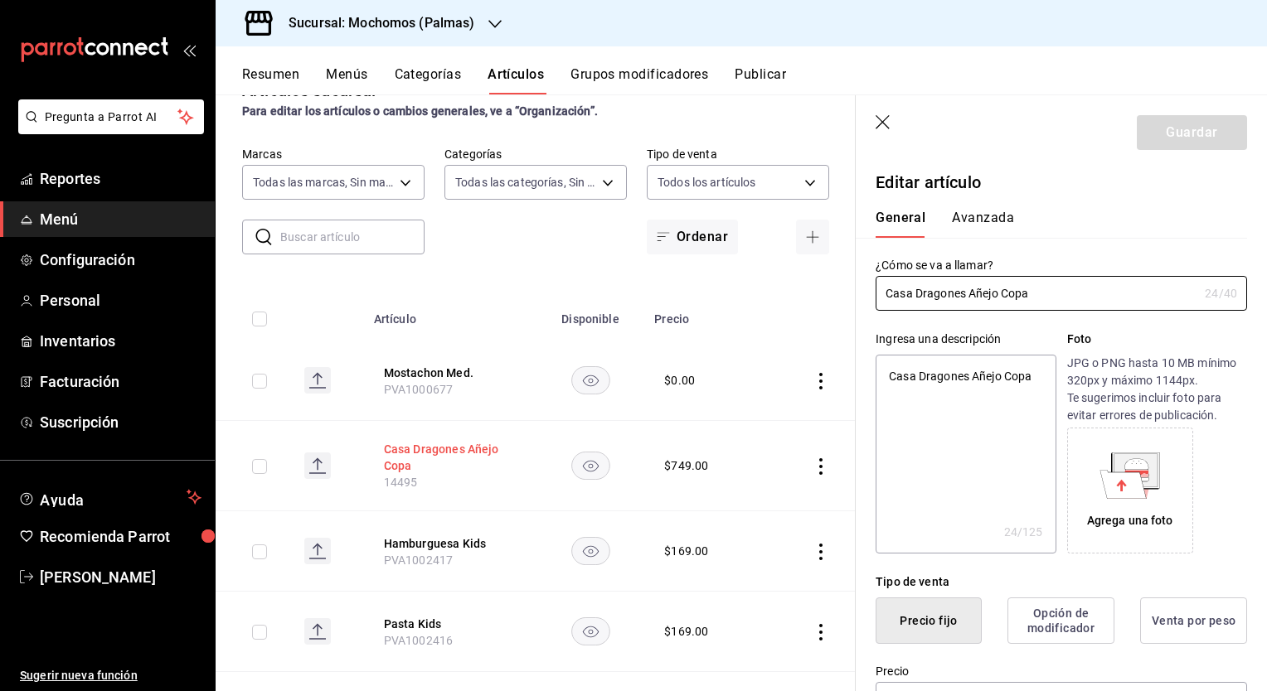
type textarea "x"
type input "$749.00"
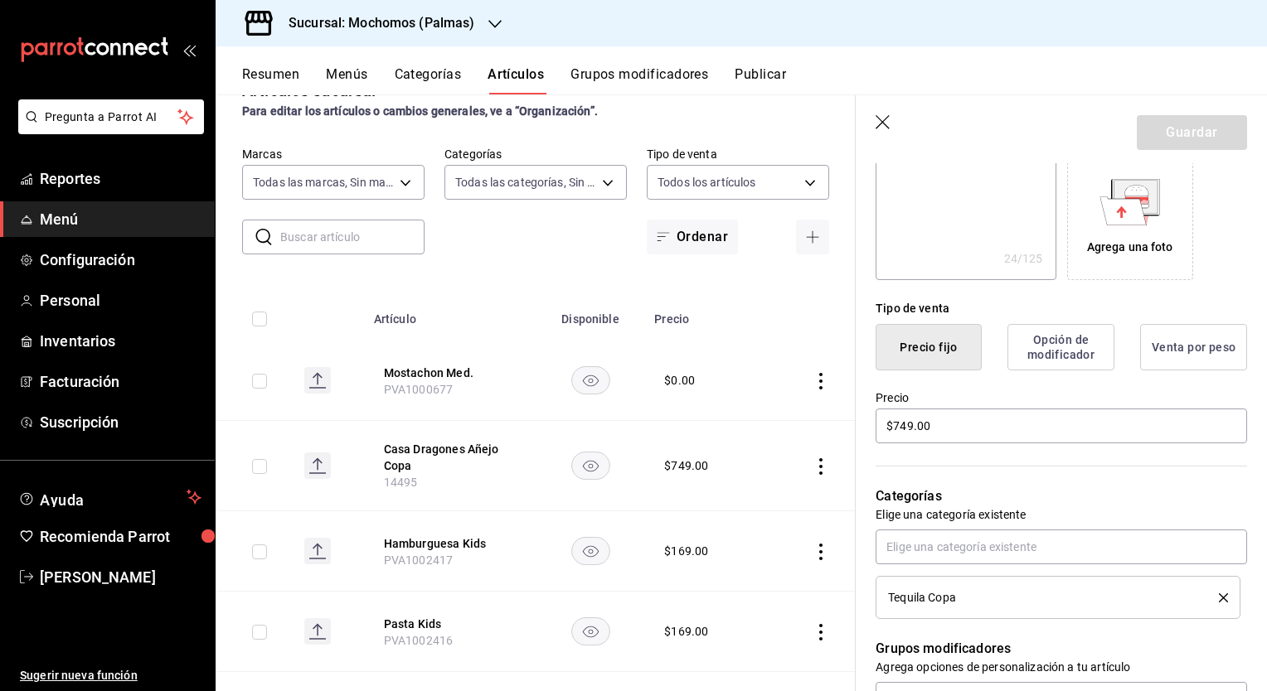
scroll to position [410, 0]
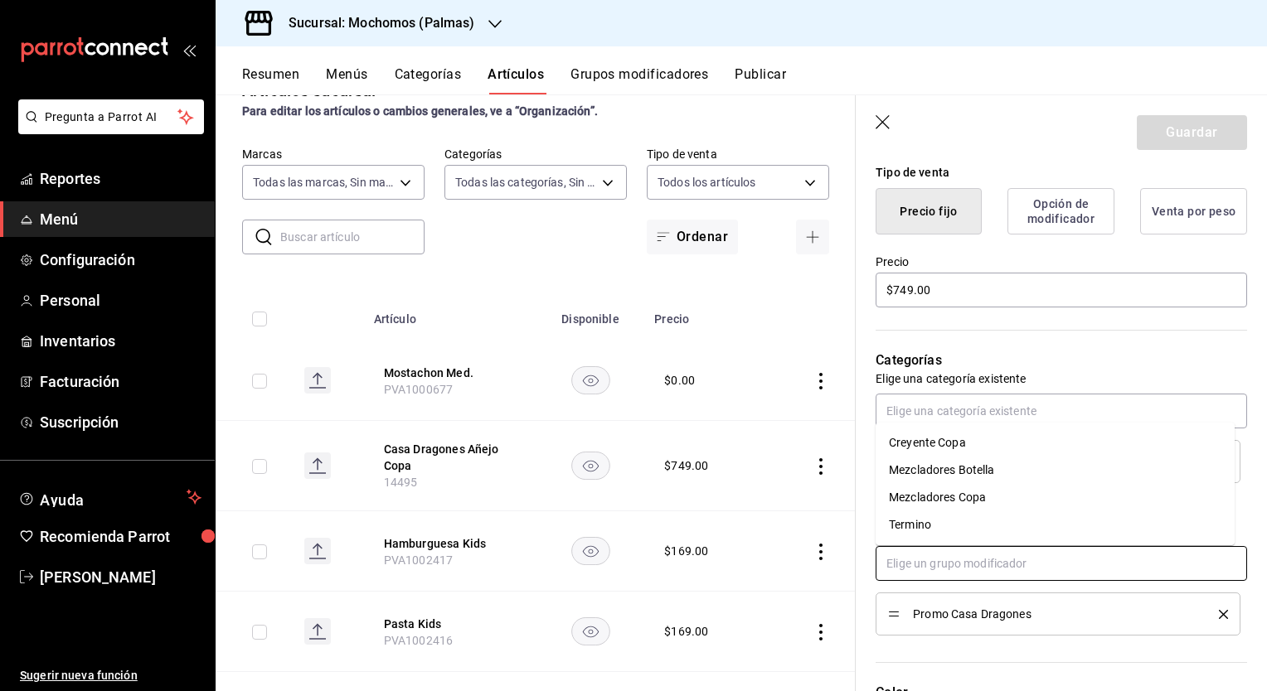
click at [998, 564] on input "text" at bounding box center [1060, 563] width 371 height 35
click at [962, 502] on div "Mezcladores Copa" at bounding box center [937, 497] width 97 height 17
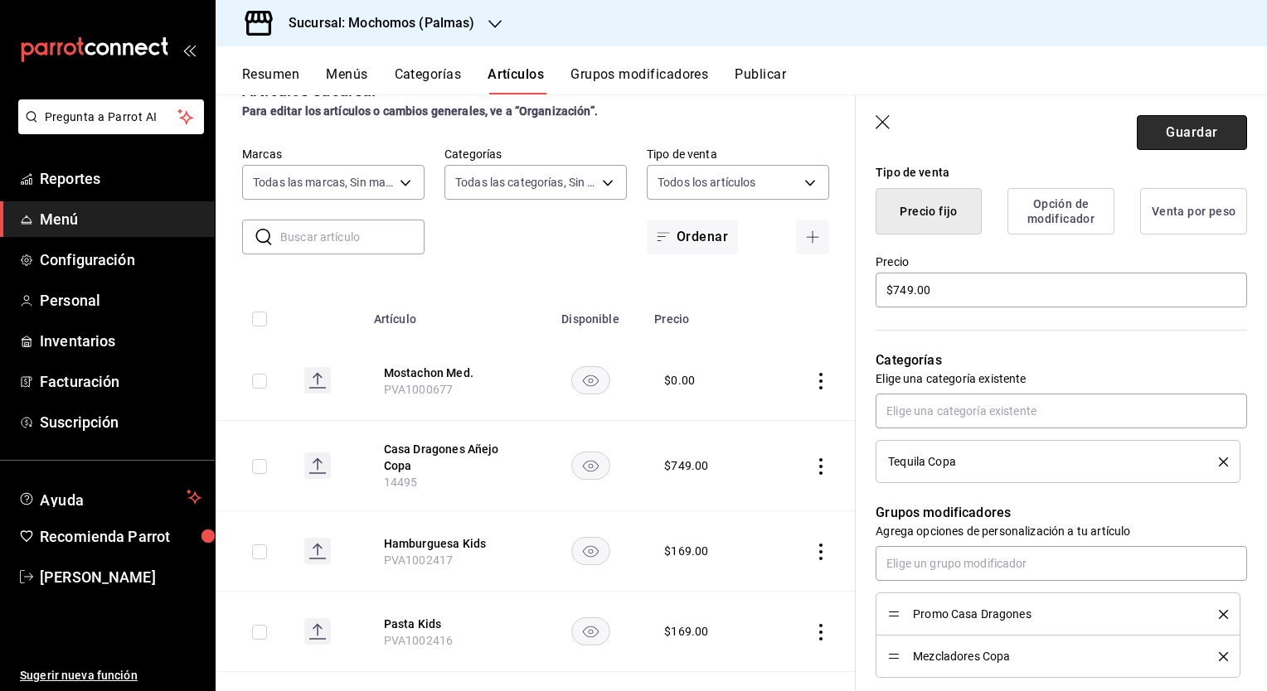
click at [1172, 133] on button "Guardar" at bounding box center [1192, 132] width 110 height 35
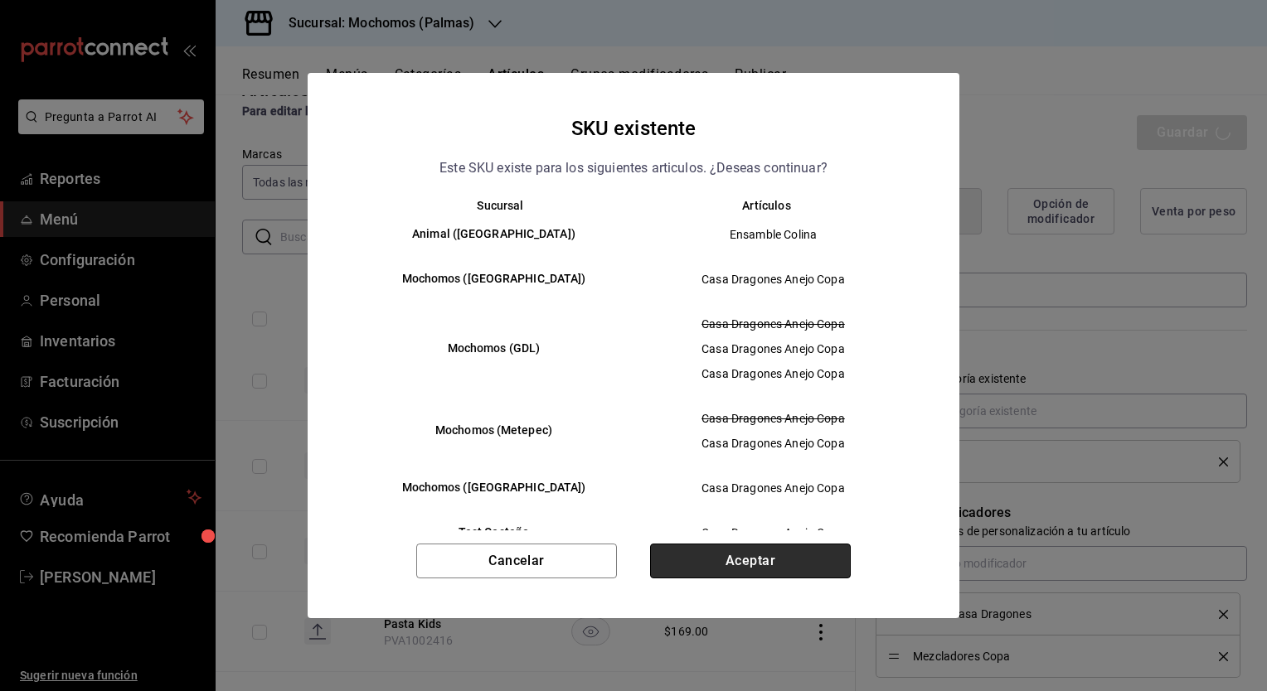
click at [780, 564] on button "Aceptar" at bounding box center [750, 561] width 201 height 35
type textarea "x"
